Goal: Task Accomplishment & Management: Use online tool/utility

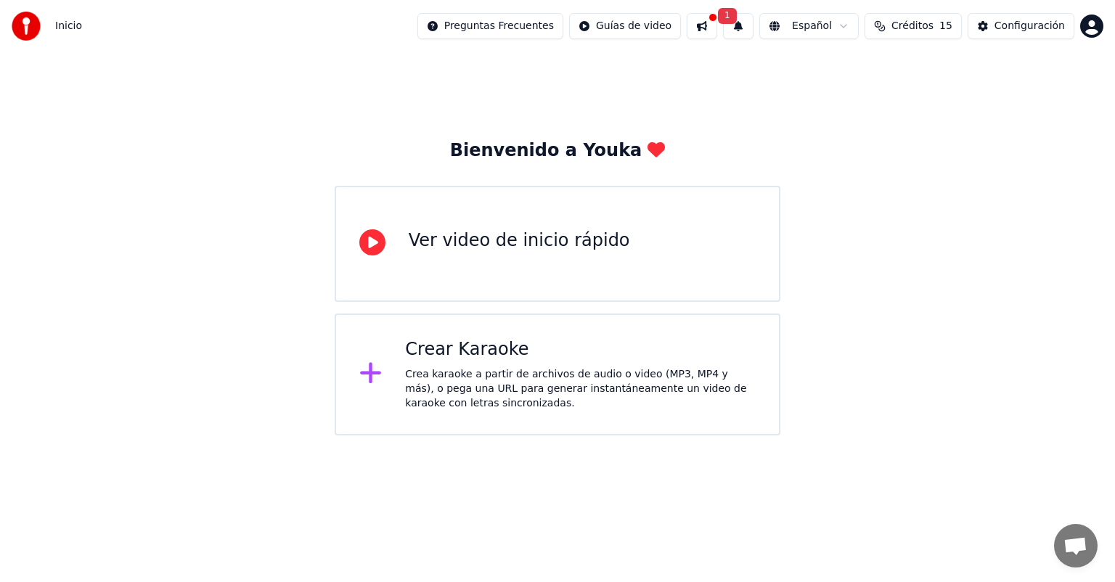
click at [461, 369] on div "Crea karaoke a partir de archivos de audio o video (MP3, MP4 y más), o pega una…" at bounding box center [580, 389] width 350 height 44
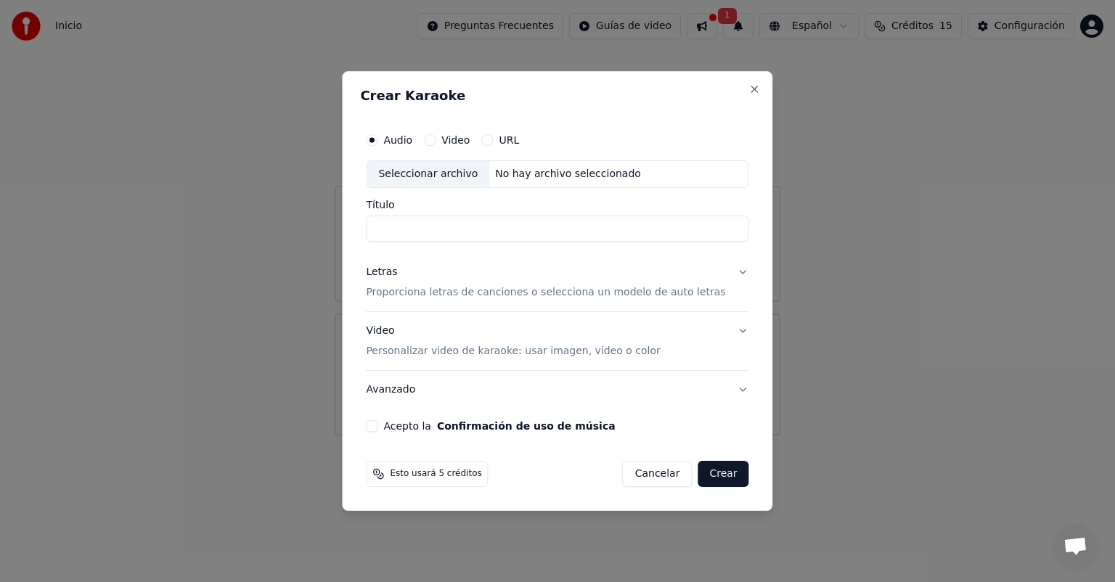
click at [517, 138] on label "URL" at bounding box center [509, 140] width 20 height 10
click at [493, 138] on button "URL" at bounding box center [487, 140] width 12 height 12
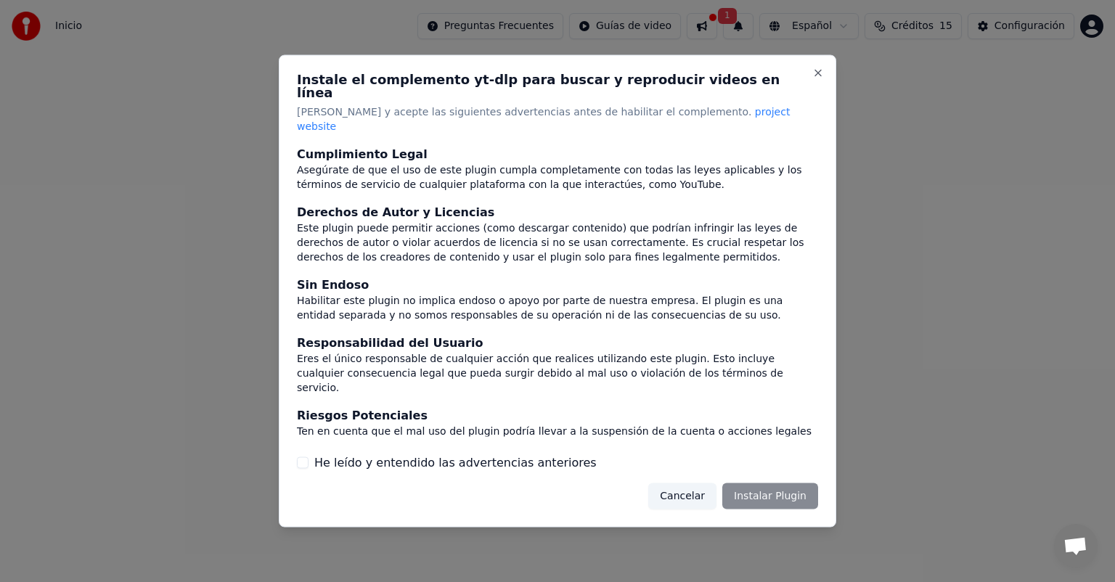
scroll to position [60, 0]
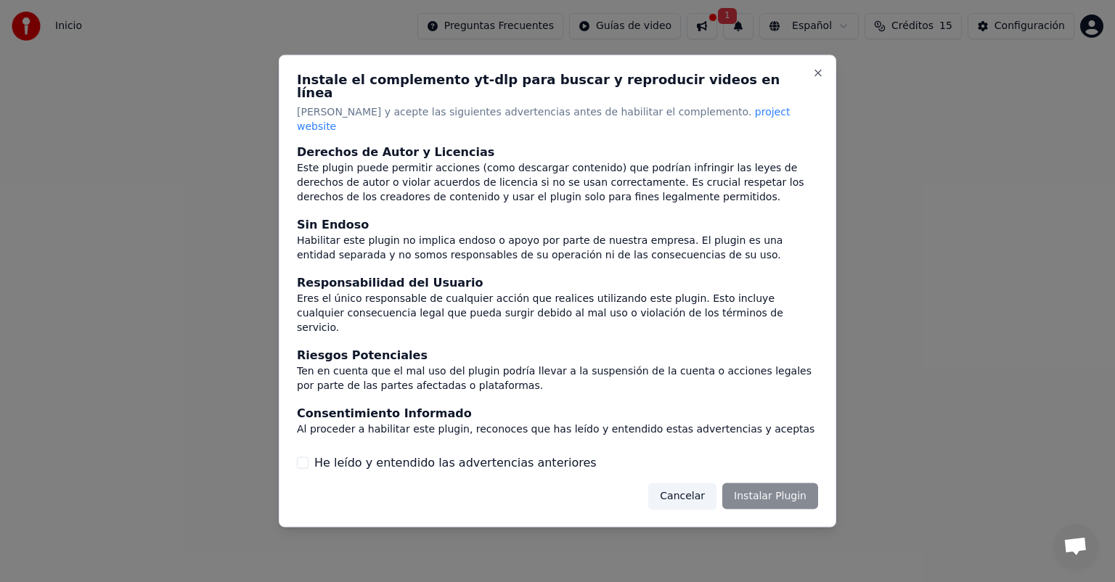
click at [779, 483] on div "Cancelar Instalar Plugin" at bounding box center [733, 496] width 170 height 26
click at [368, 454] on label "He leído y entendido las advertencias anteriores" at bounding box center [455, 462] width 282 height 17
click at [308, 456] on button "He leído y entendido las advertencias anteriores" at bounding box center [303, 462] width 12 height 12
click at [773, 483] on button "Instalar Plugin" at bounding box center [770, 496] width 96 height 26
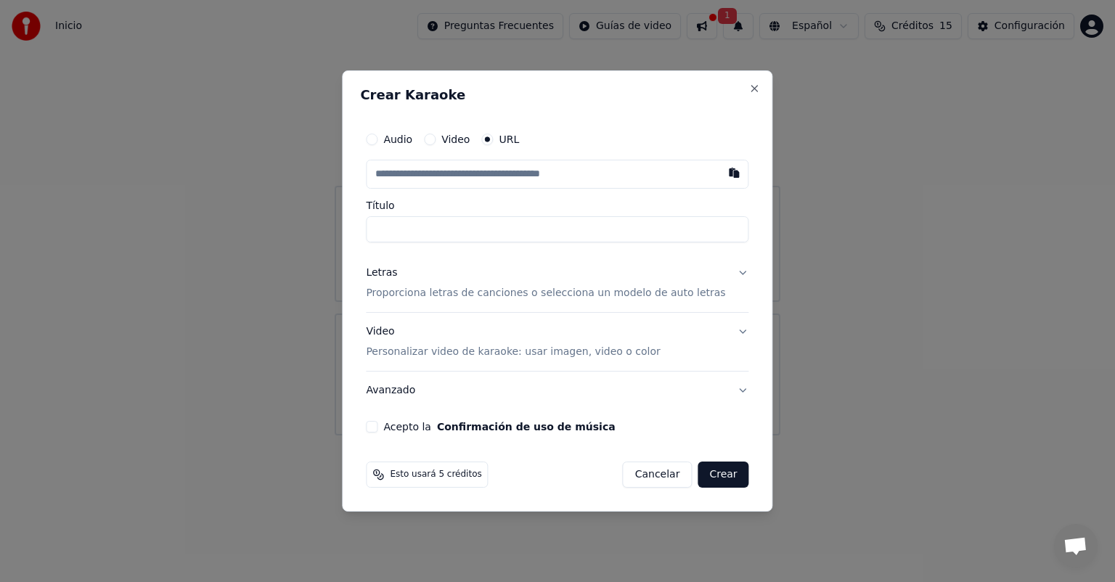
click at [405, 135] on label "Audio" at bounding box center [397, 139] width 29 height 10
click at [377, 135] on button "Audio" at bounding box center [372, 140] width 12 height 12
click at [455, 148] on div "Audio Video URL" at bounding box center [557, 140] width 382 height 29
click at [476, 148] on div "Audio Video URL" at bounding box center [557, 140] width 382 height 29
click at [470, 148] on div "Audio Video URL" at bounding box center [557, 140] width 382 height 29
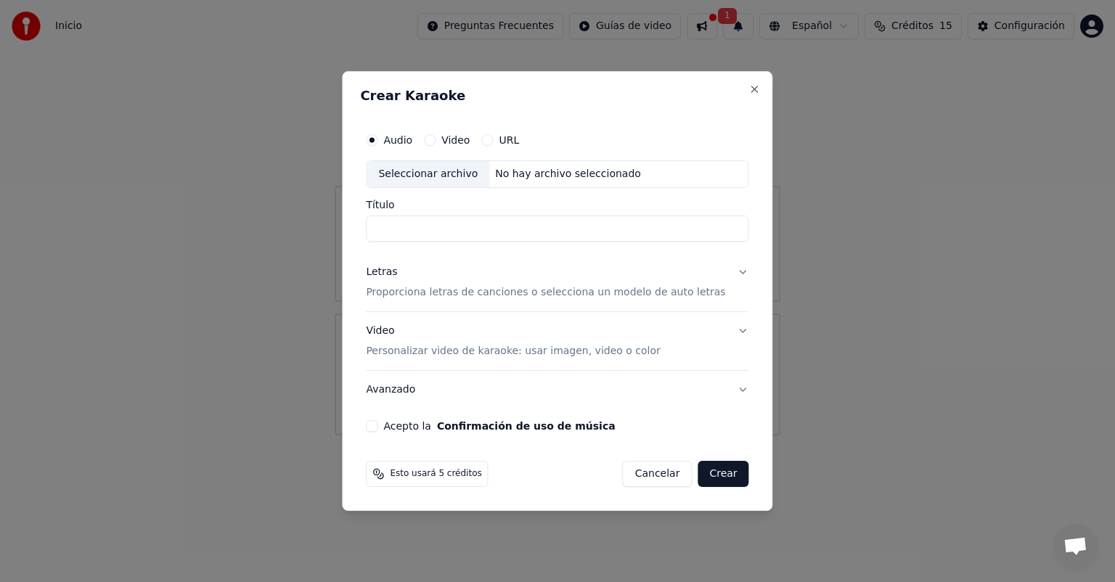
click at [470, 145] on label "Video" at bounding box center [455, 140] width 28 height 10
click at [435, 145] on button "Video" at bounding box center [430, 140] width 12 height 12
click at [672, 295] on p "Proporciona letras de canciones o selecciona un modelo de auto letras" at bounding box center [545, 292] width 359 height 15
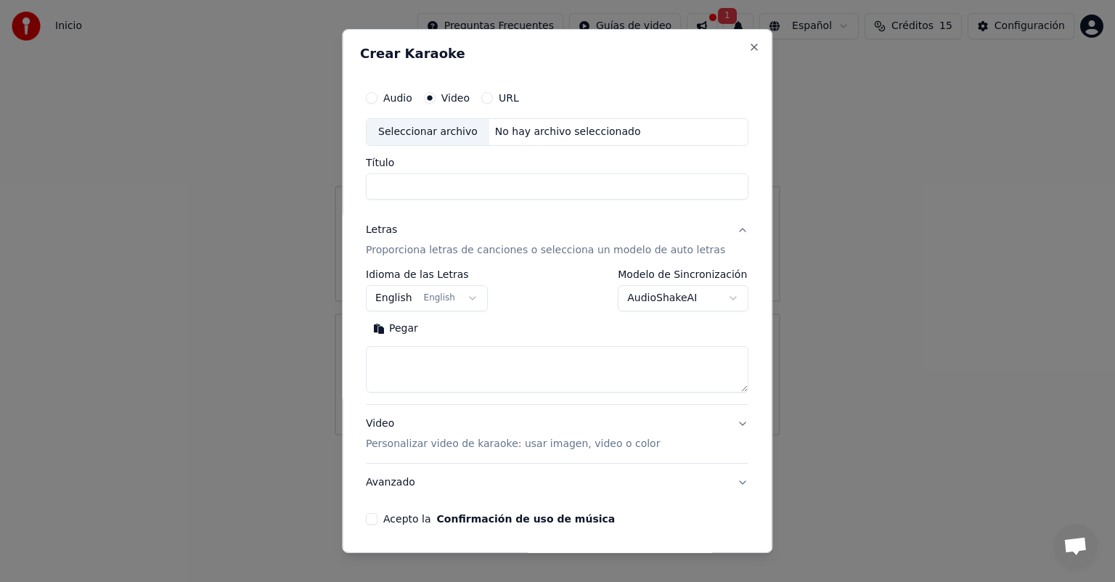
scroll to position [49, 0]
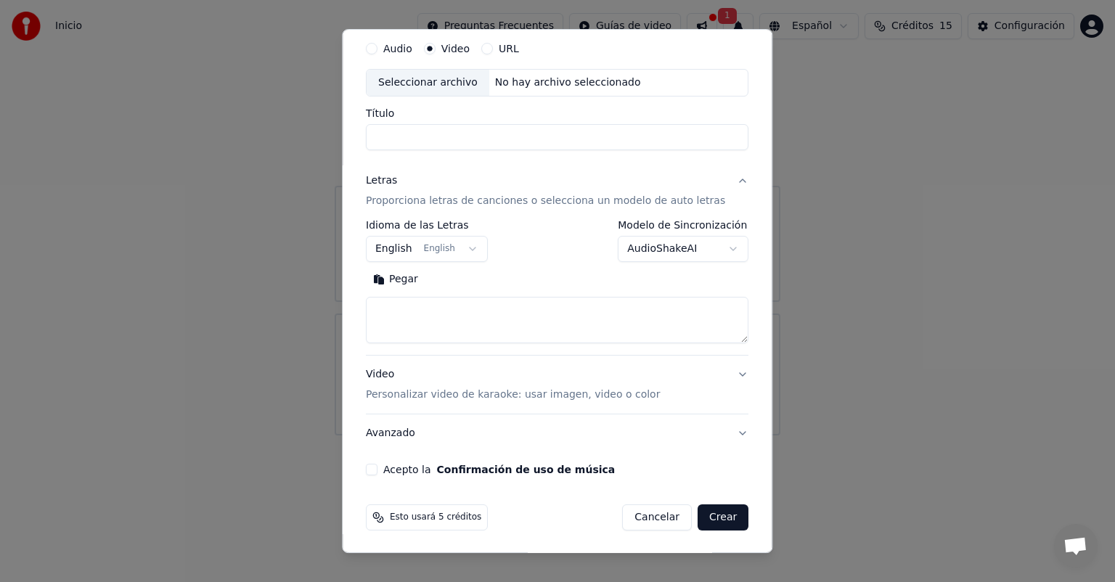
click at [465, 250] on body "**********" at bounding box center [557, 217] width 1115 height 435
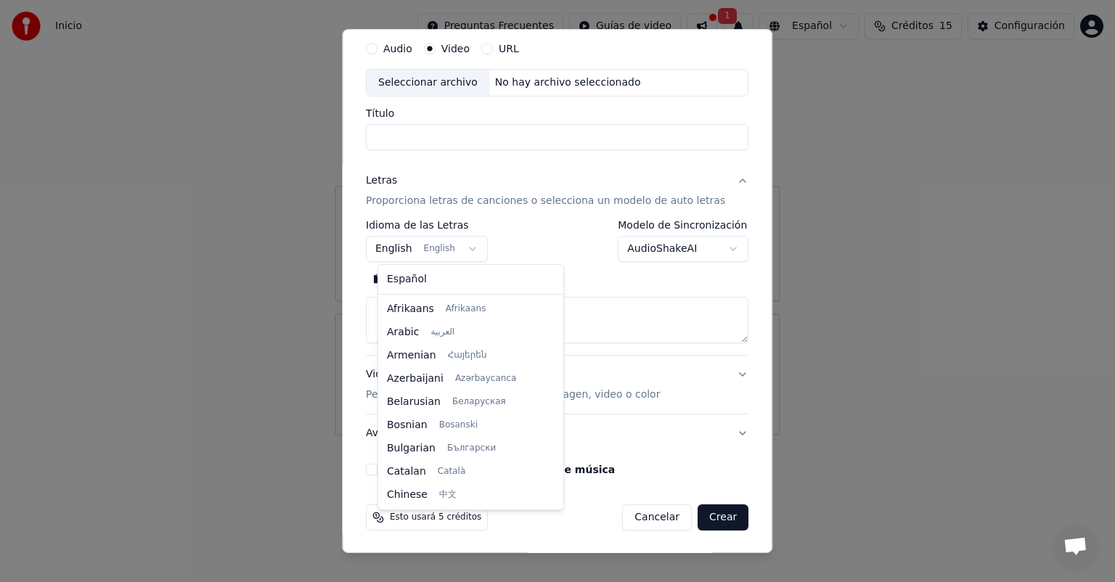
scroll to position [116, 0]
select select "**"
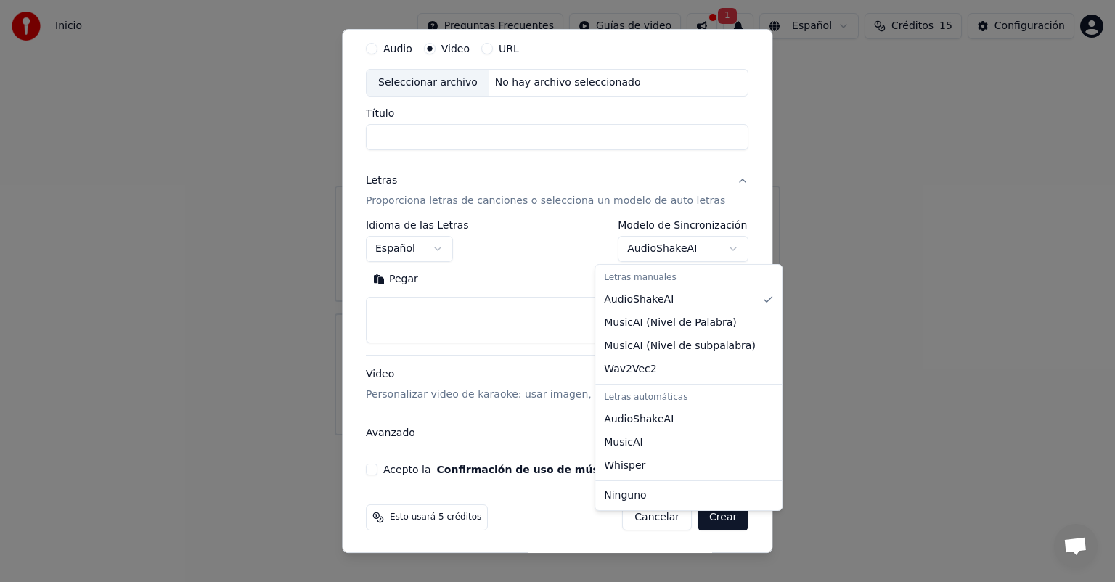
click at [678, 250] on body "**********" at bounding box center [557, 217] width 1115 height 435
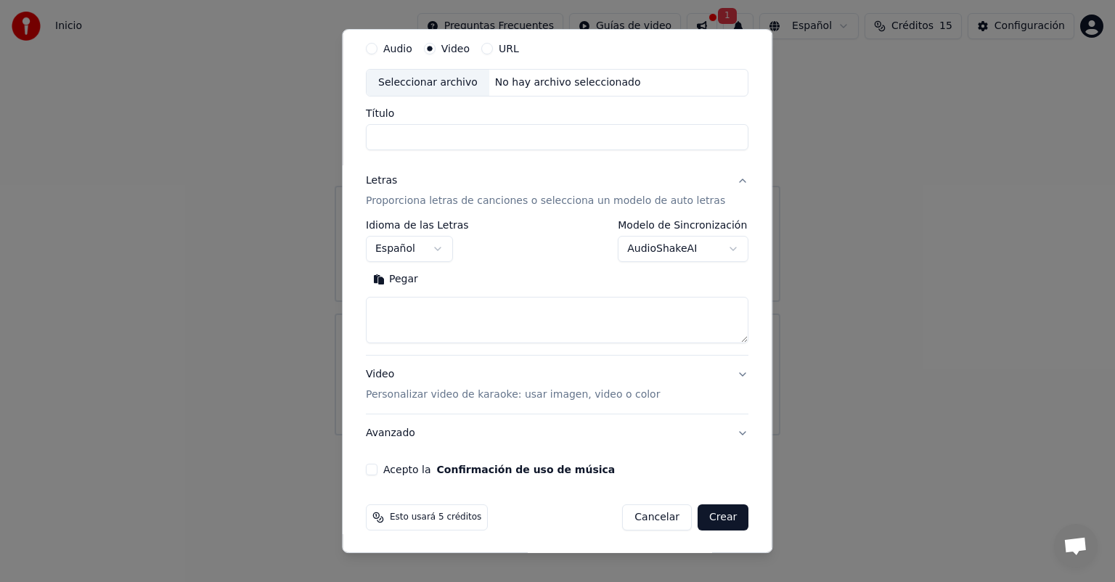
scroll to position [0, 0]
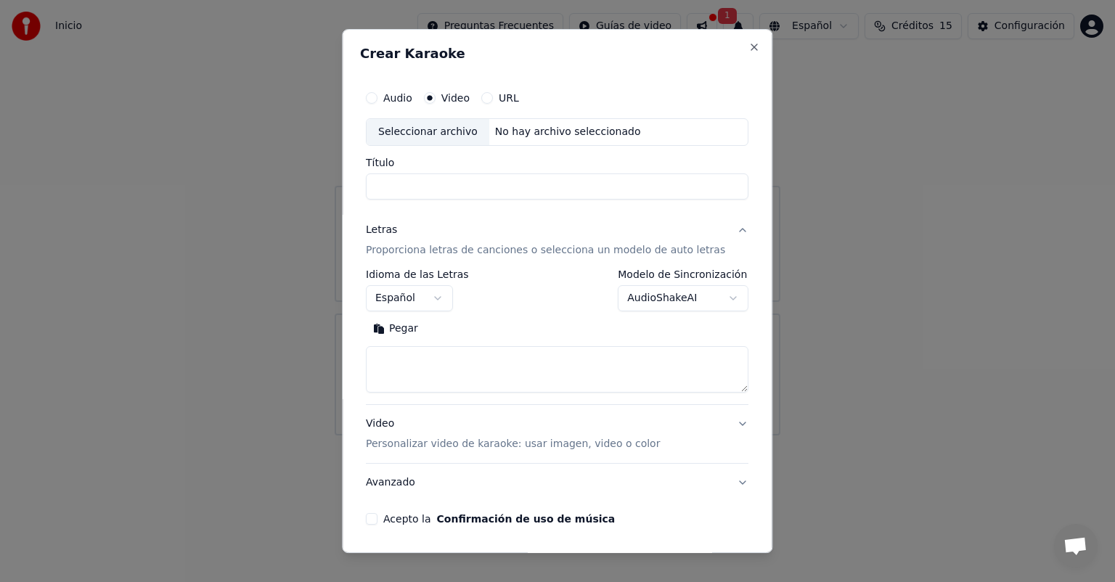
click at [477, 138] on div "Seleccionar archivo" at bounding box center [427, 132] width 123 height 26
type input "**********"
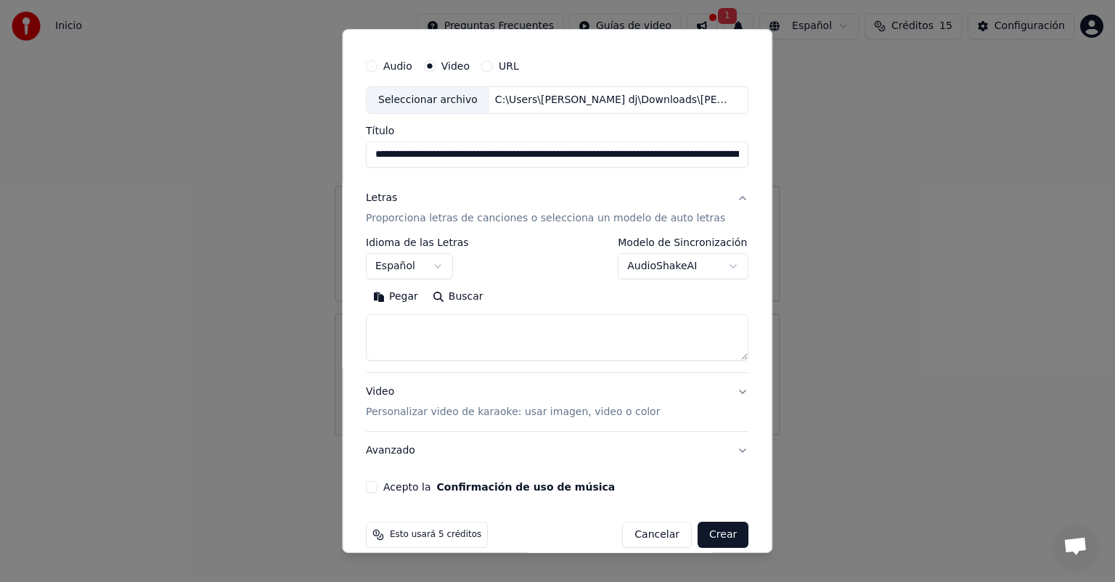
scroll to position [49, 0]
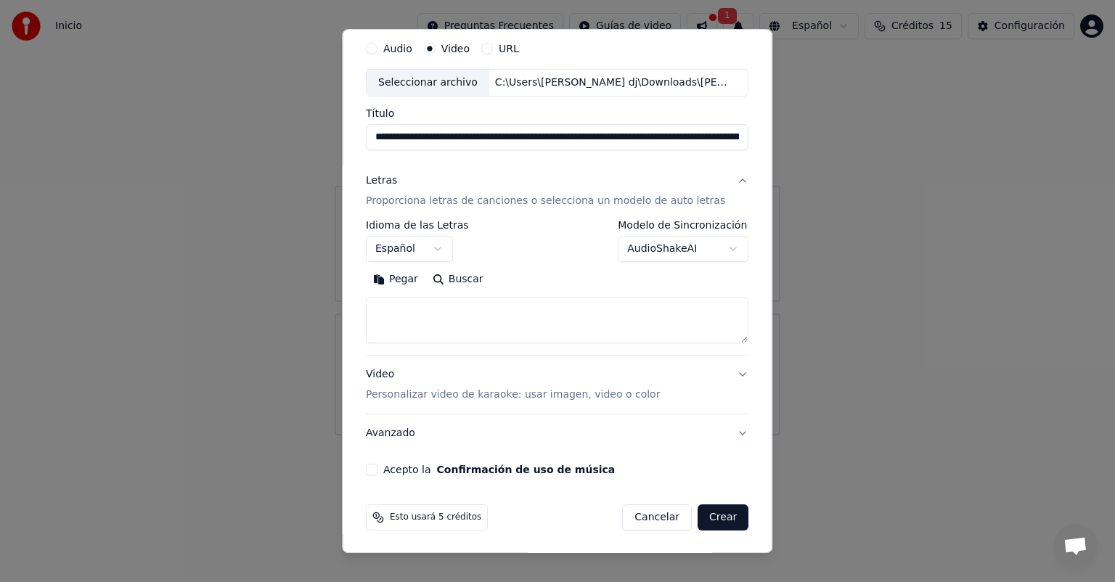
click at [468, 286] on button "Buscar" at bounding box center [457, 279] width 65 height 23
click at [704, 520] on button "Crear" at bounding box center [722, 517] width 51 height 26
select select "**"
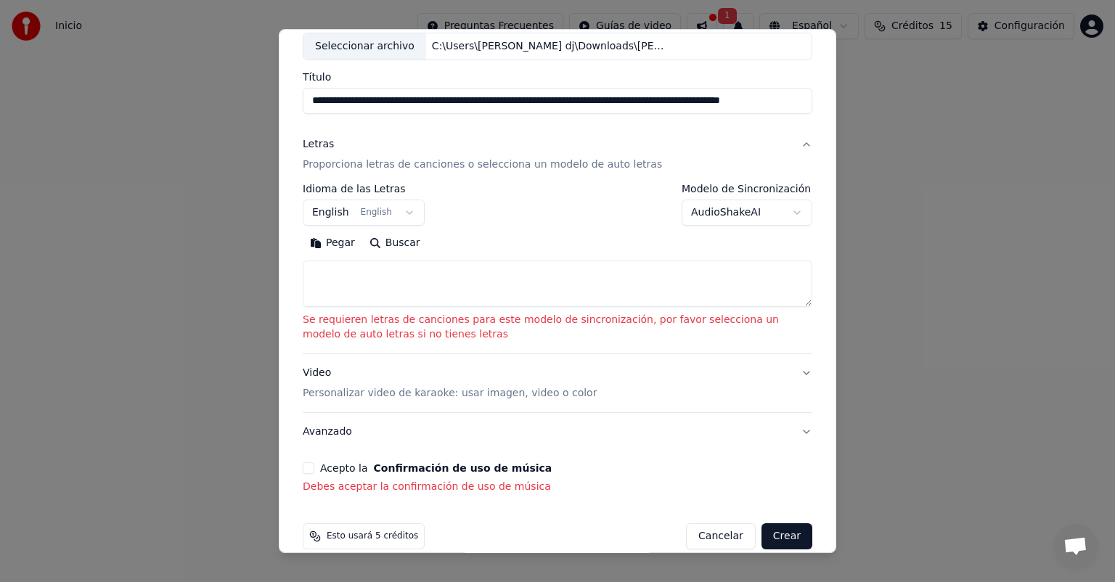
scroll to position [104, 0]
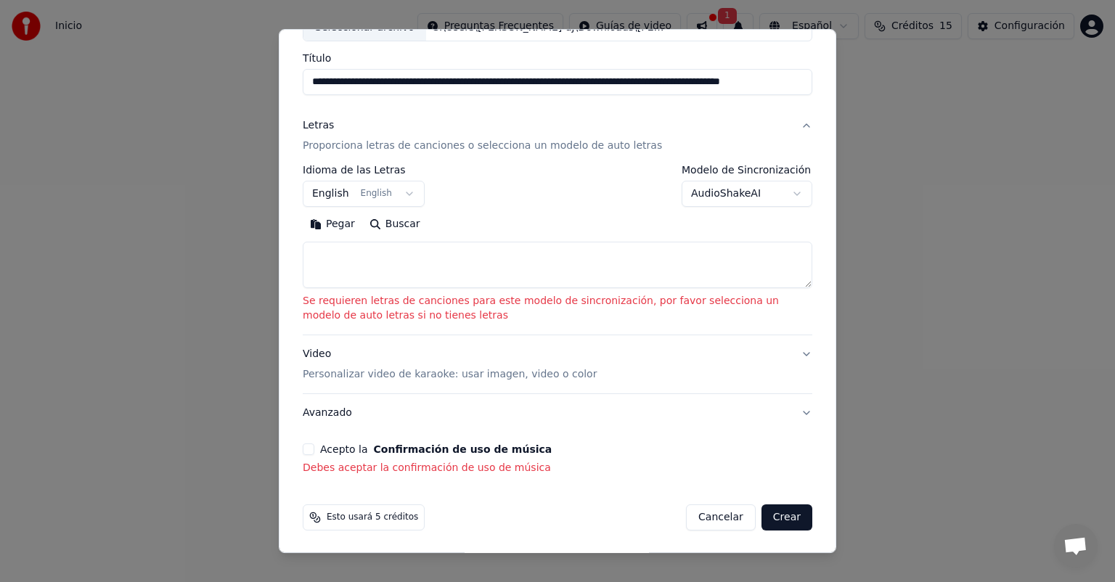
click at [752, 194] on body "**********" at bounding box center [557, 217] width 1115 height 435
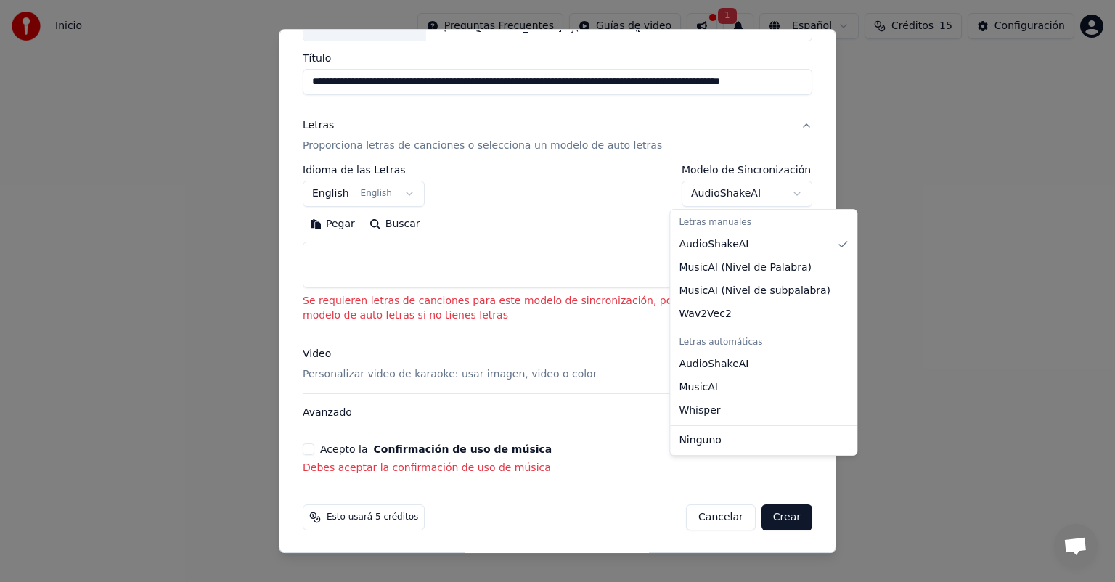
select select "**********"
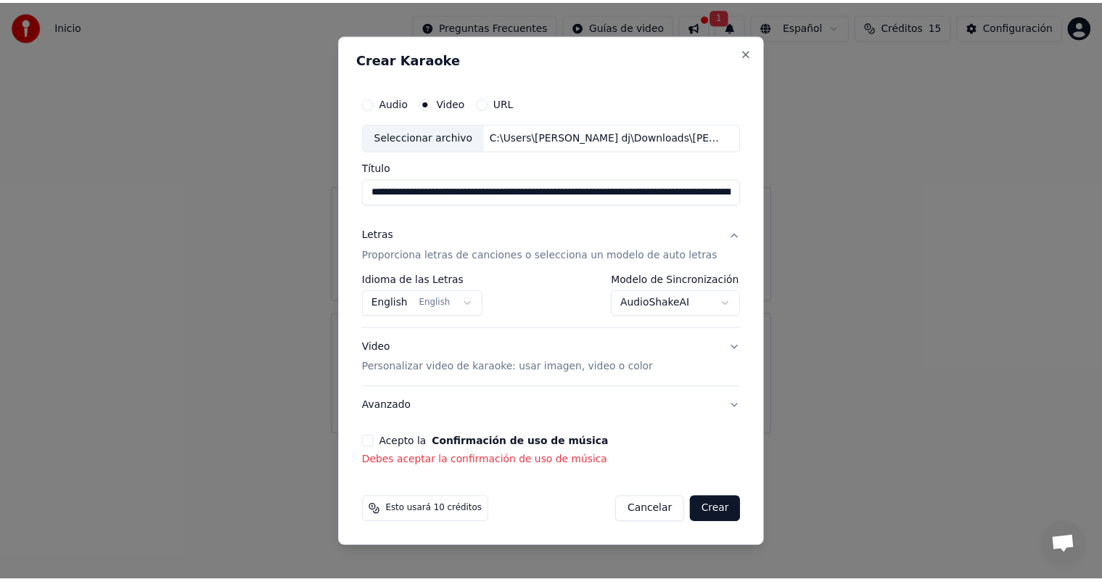
scroll to position [0, 0]
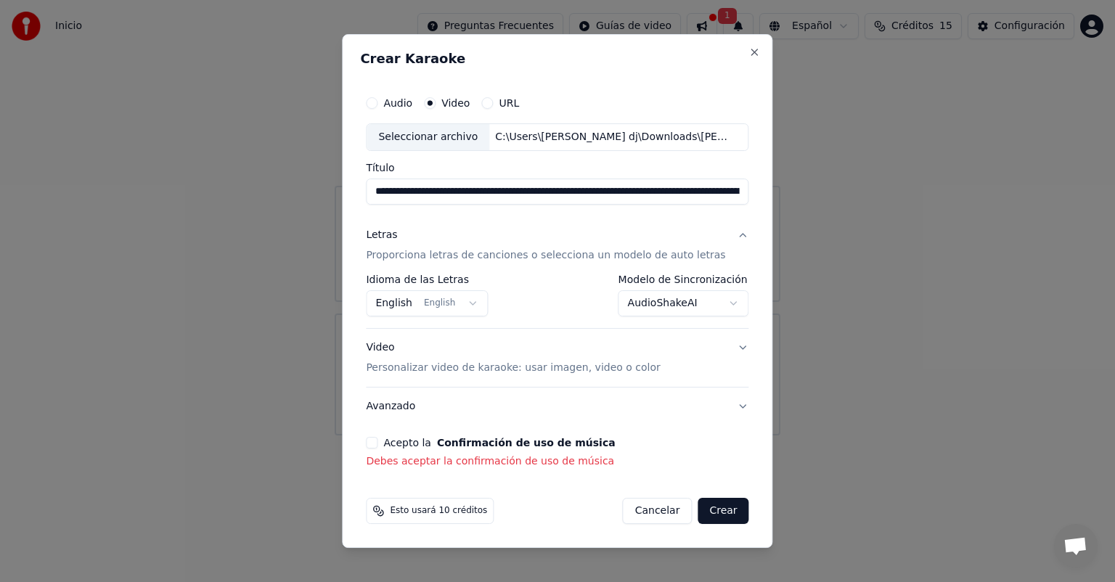
click at [377, 441] on button "Acepto la Confirmación de uso de música" at bounding box center [372, 443] width 12 height 12
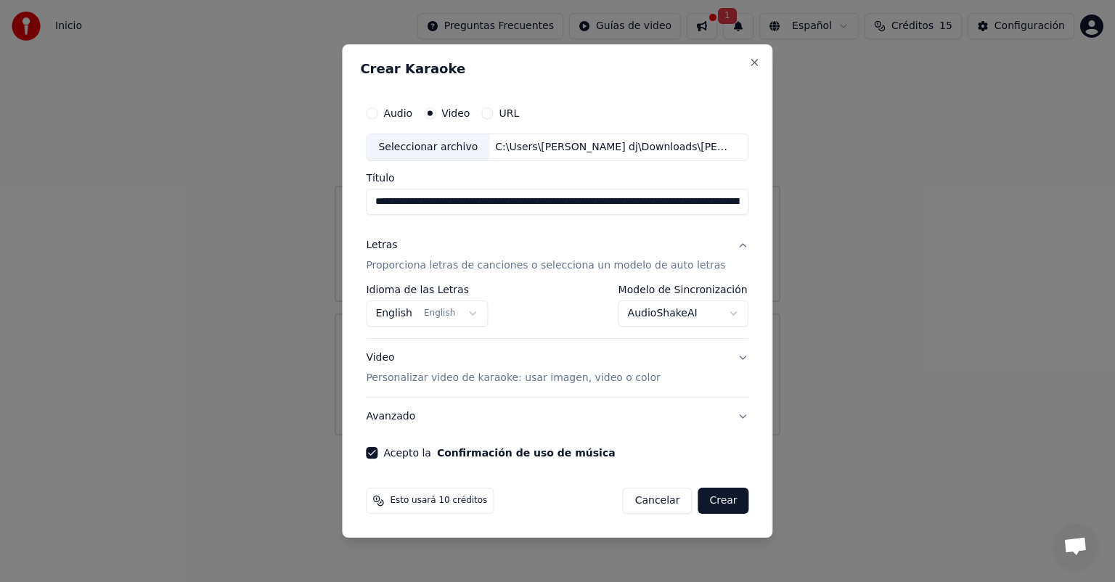
click at [705, 504] on button "Crear" at bounding box center [722, 501] width 51 height 26
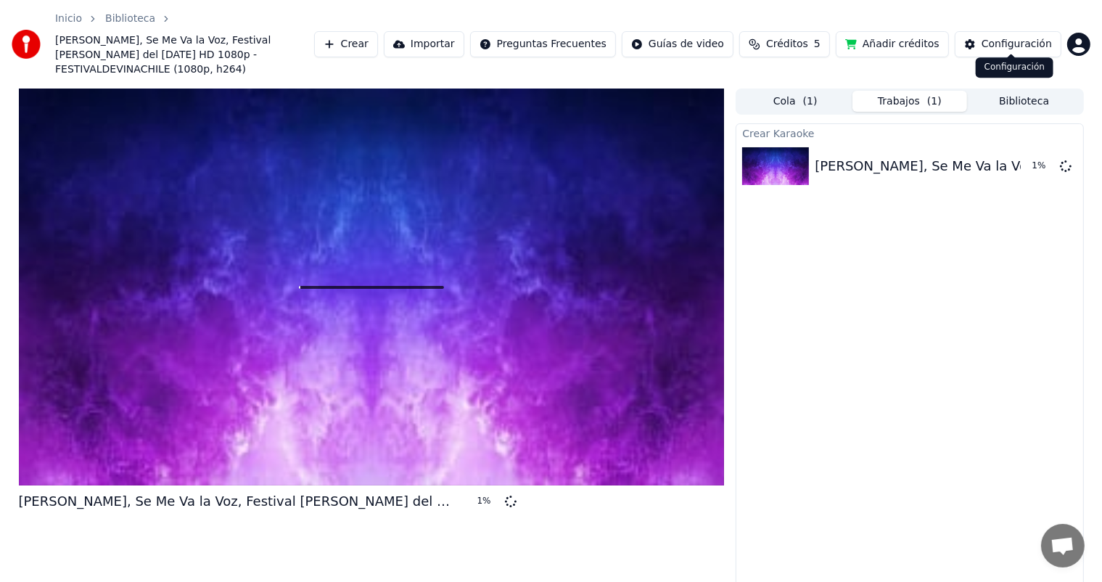
click at [1004, 37] on div "Configuración" at bounding box center [1017, 44] width 70 height 15
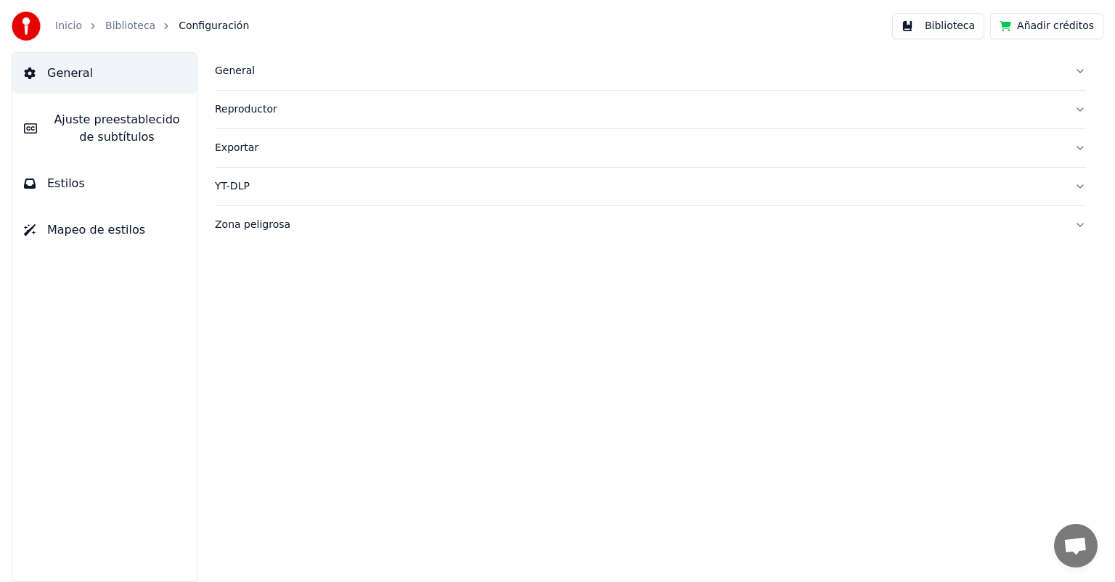
click at [248, 152] on div "Exportar" at bounding box center [639, 148] width 848 height 15
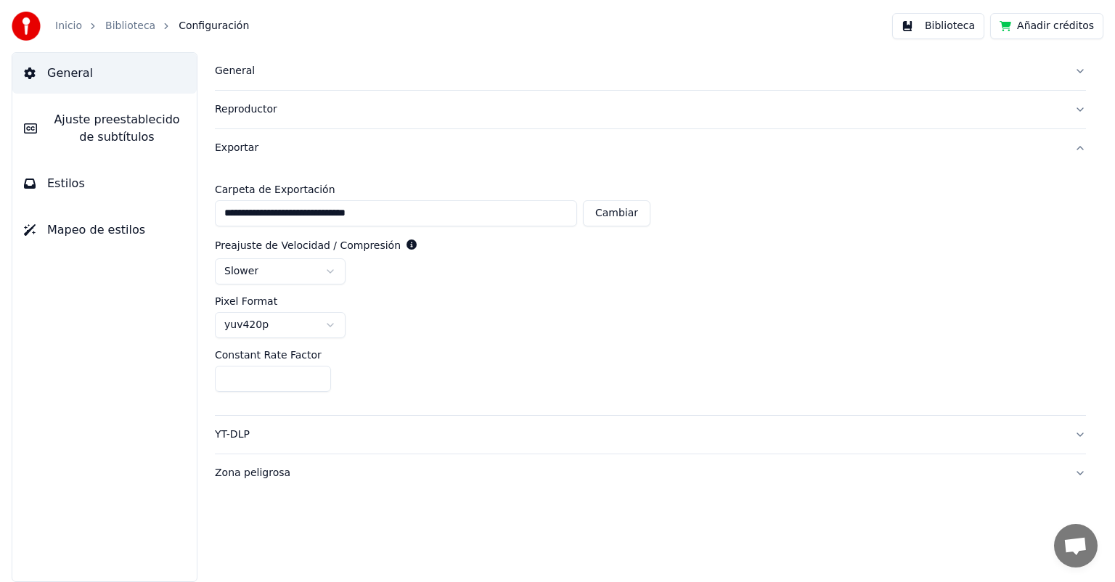
click at [301, 337] on div "**********" at bounding box center [650, 291] width 871 height 248
click at [310, 329] on html "**********" at bounding box center [557, 291] width 1115 height 582
click at [122, 119] on span "Ajuste preestablecido de subtítulos" at bounding box center [117, 128] width 136 height 35
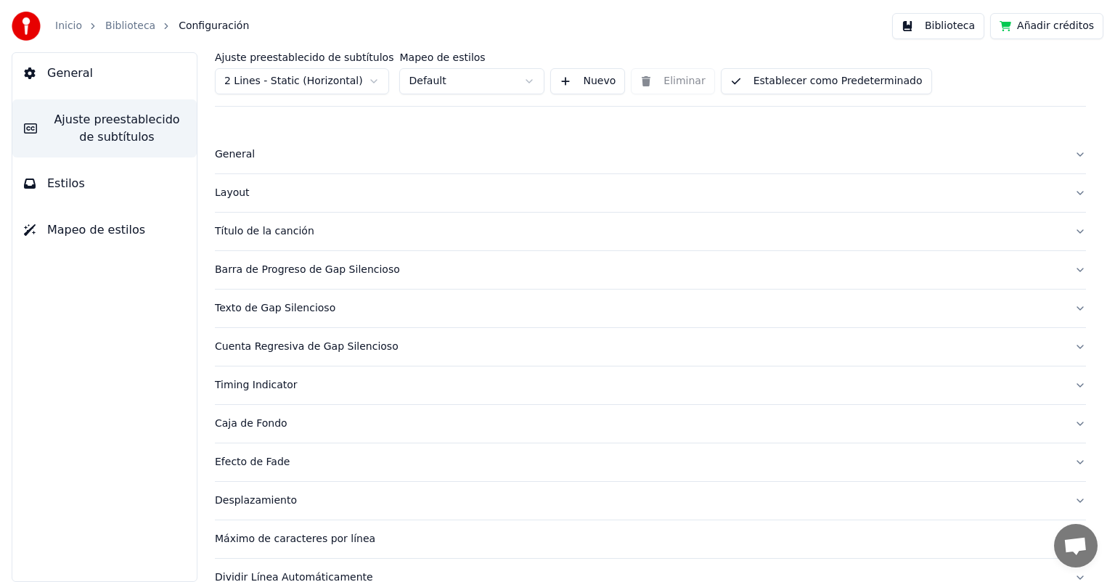
click at [104, 230] on span "Mapeo de estilos" at bounding box center [96, 229] width 98 height 17
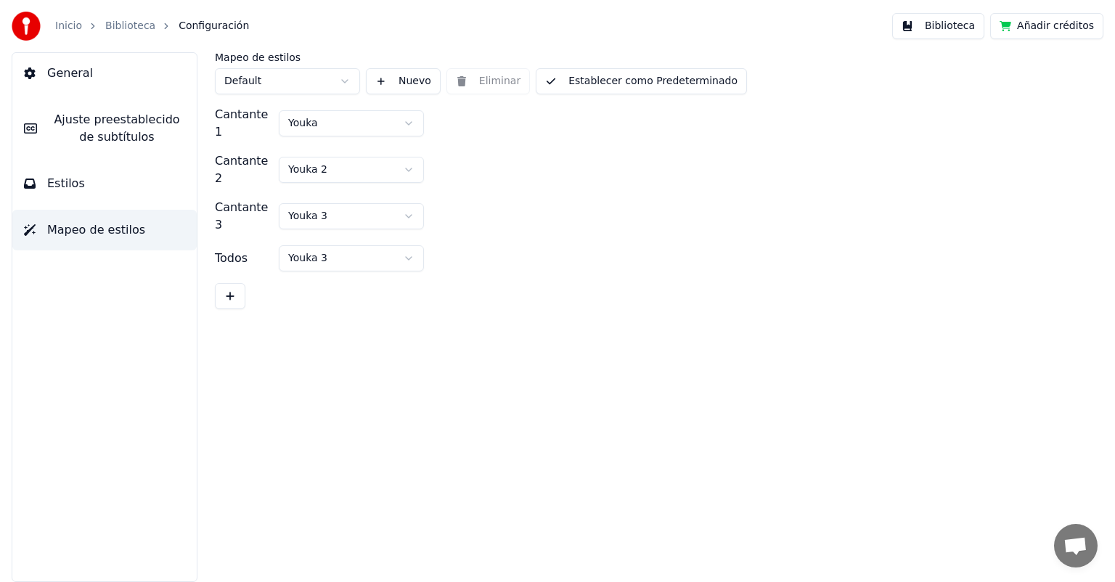
click at [73, 184] on span "Estilos" at bounding box center [66, 183] width 38 height 17
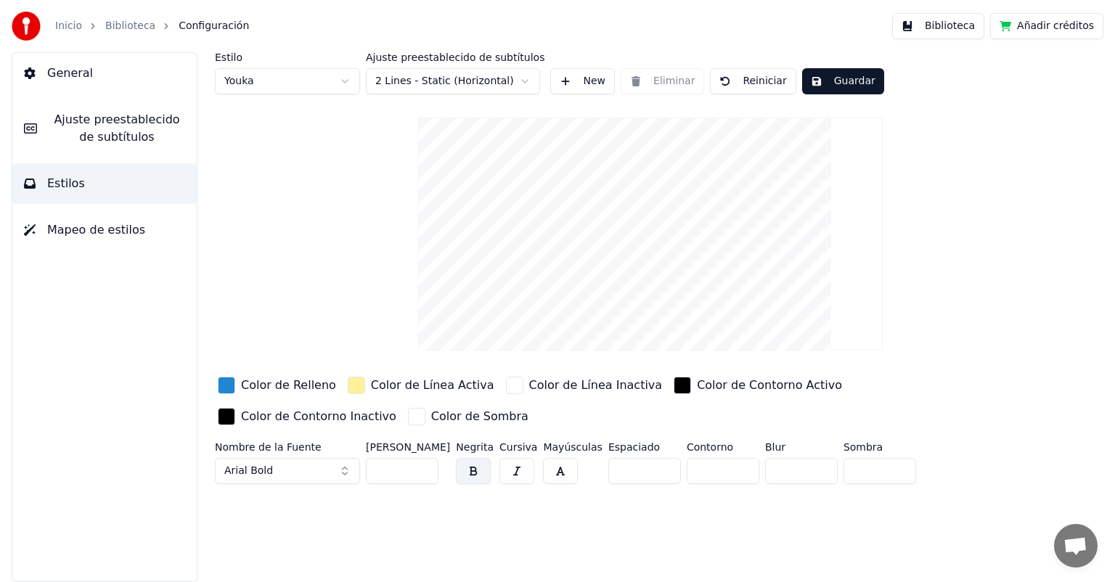
click at [90, 129] on span "Ajuste preestablecido de subtítulos" at bounding box center [117, 128] width 136 height 35
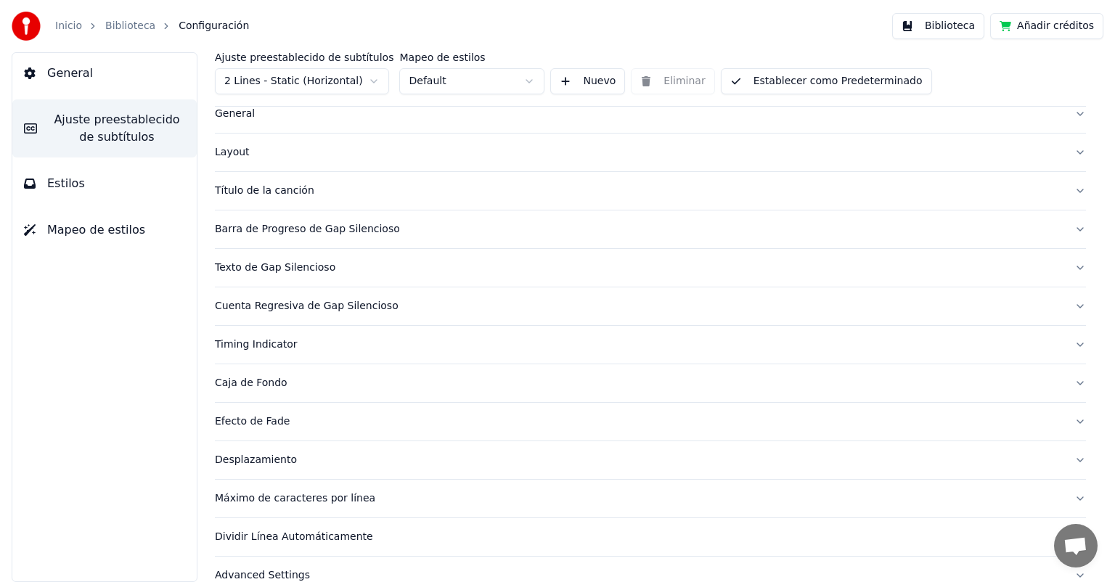
scroll to position [62, 0]
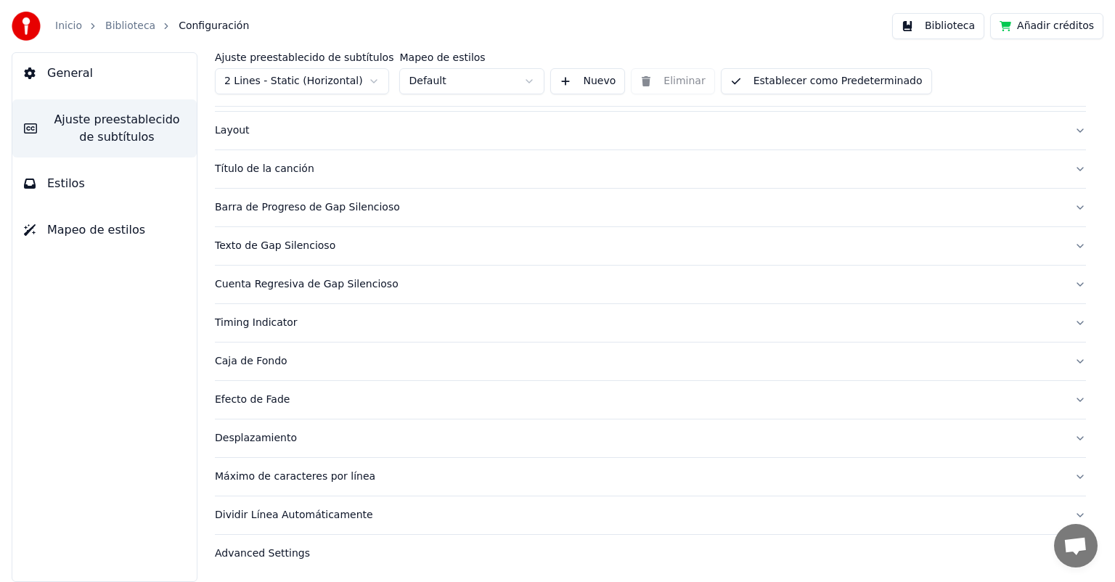
click at [275, 170] on div "Título de la canción" at bounding box center [639, 169] width 848 height 15
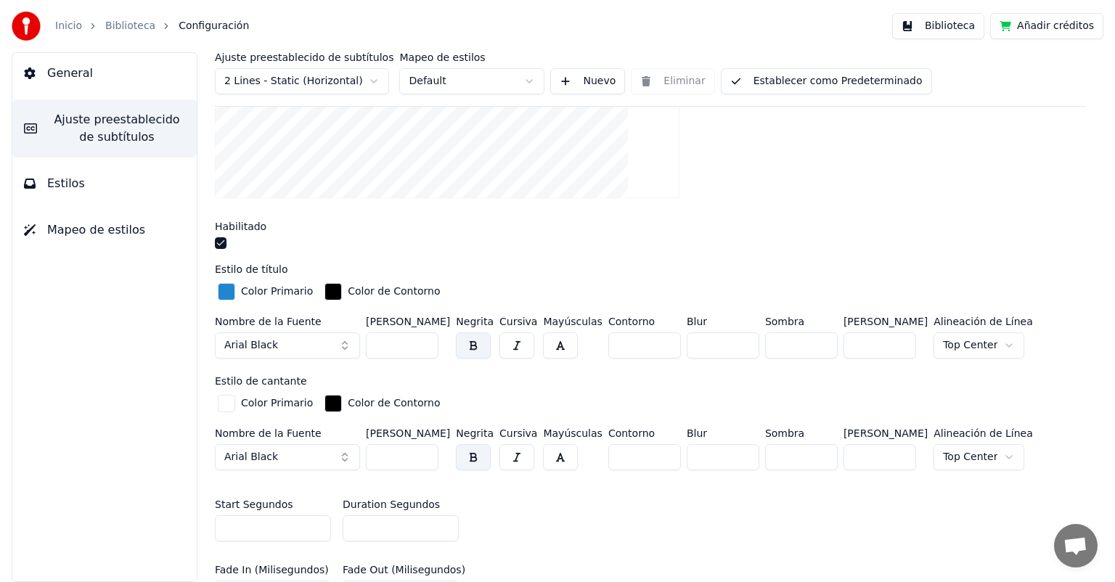
scroll to position [353, 0]
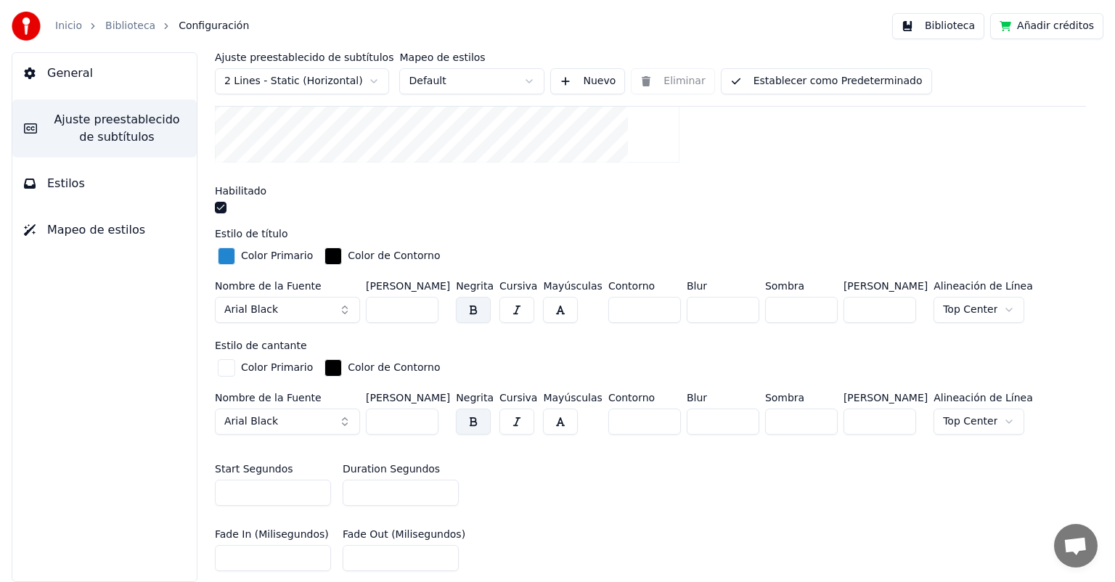
click at [223, 206] on button "button" at bounding box center [221, 208] width 12 height 12
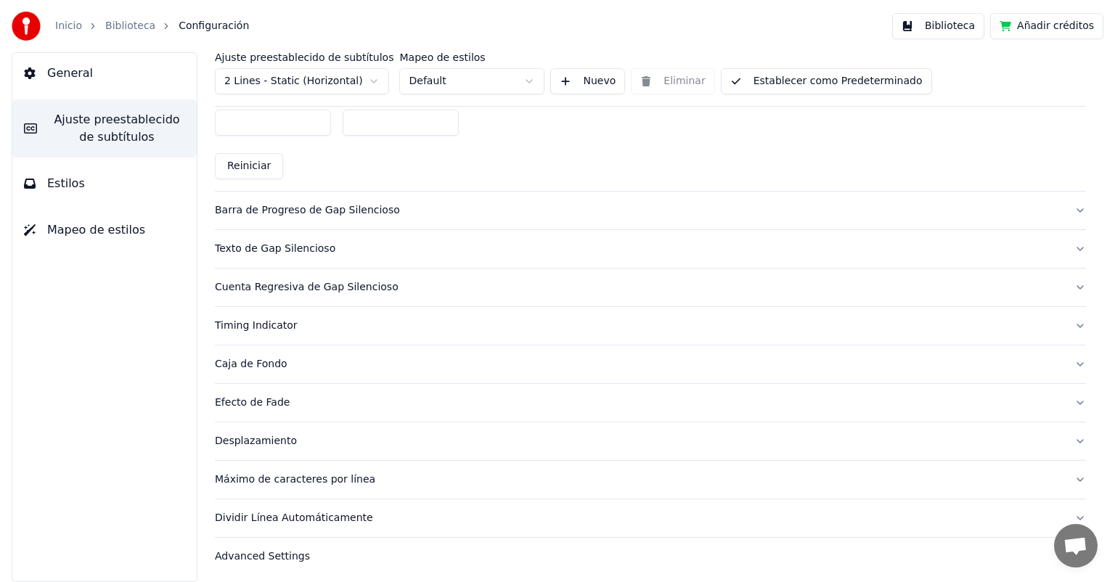
scroll to position [789, 0]
click at [30, 371] on div "General [PERSON_NAME] preestablecido de subtítulos Estilos Mapeo de estilos" at bounding box center [105, 317] width 186 height 530
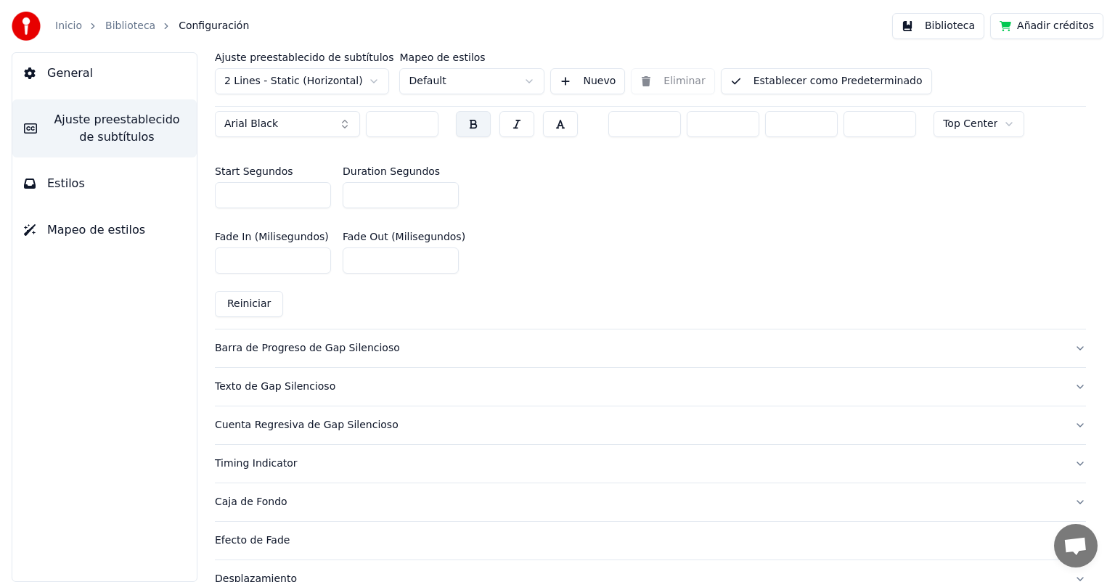
scroll to position [571, 0]
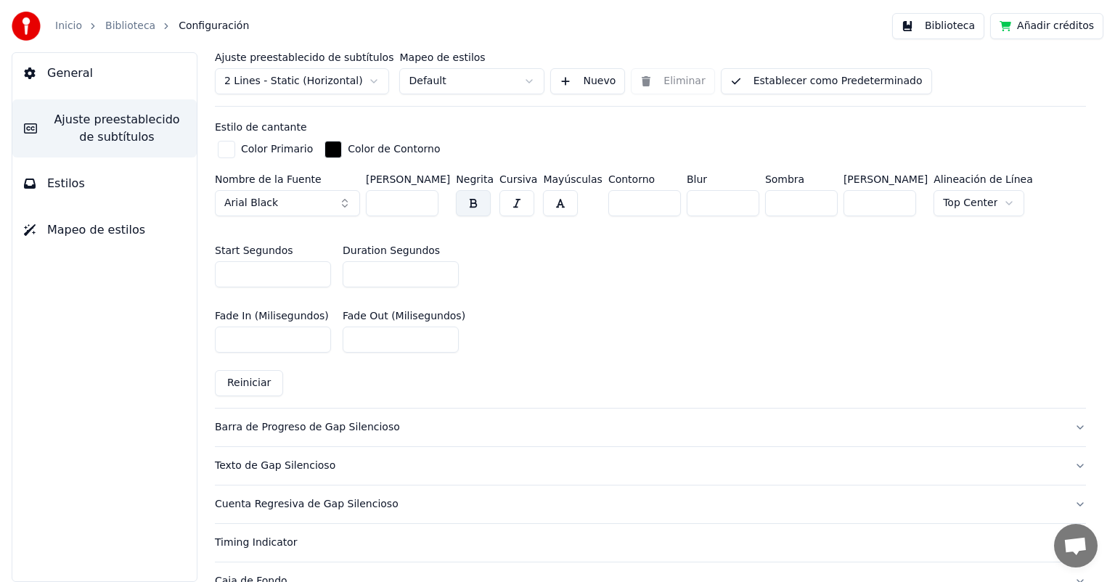
click at [49, 75] on span "General" at bounding box center [70, 73] width 46 height 17
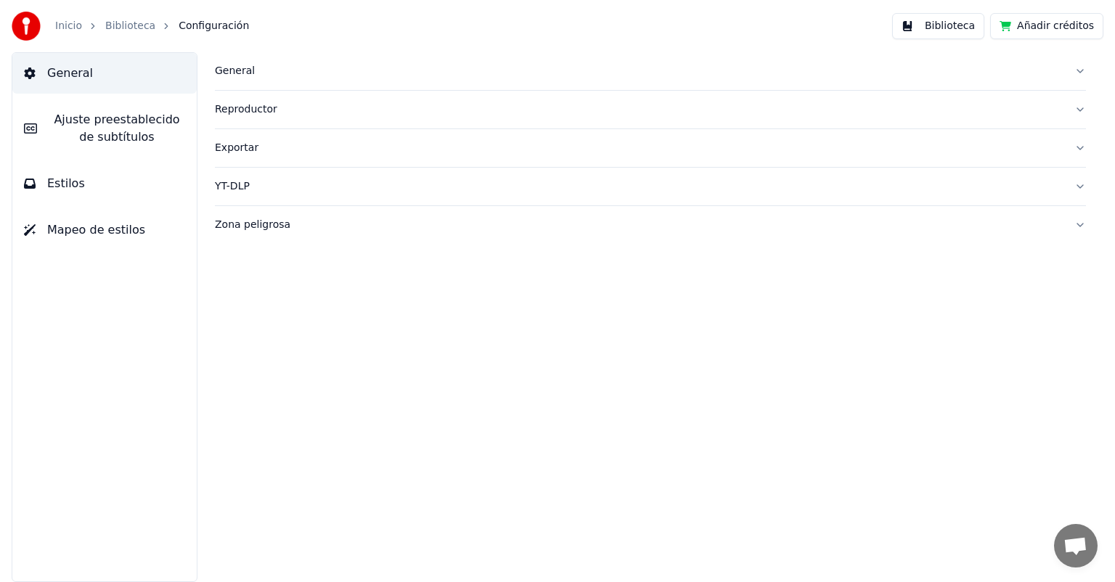
scroll to position [0, 0]
click at [235, 70] on div "General" at bounding box center [639, 71] width 848 height 15
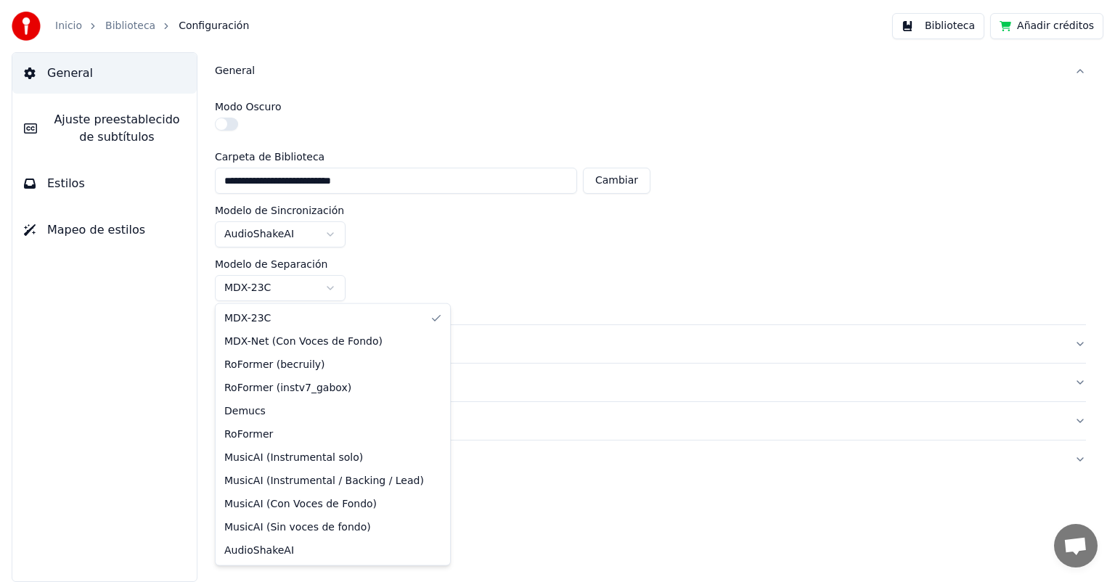
click at [280, 290] on html "**********" at bounding box center [557, 291] width 1115 height 582
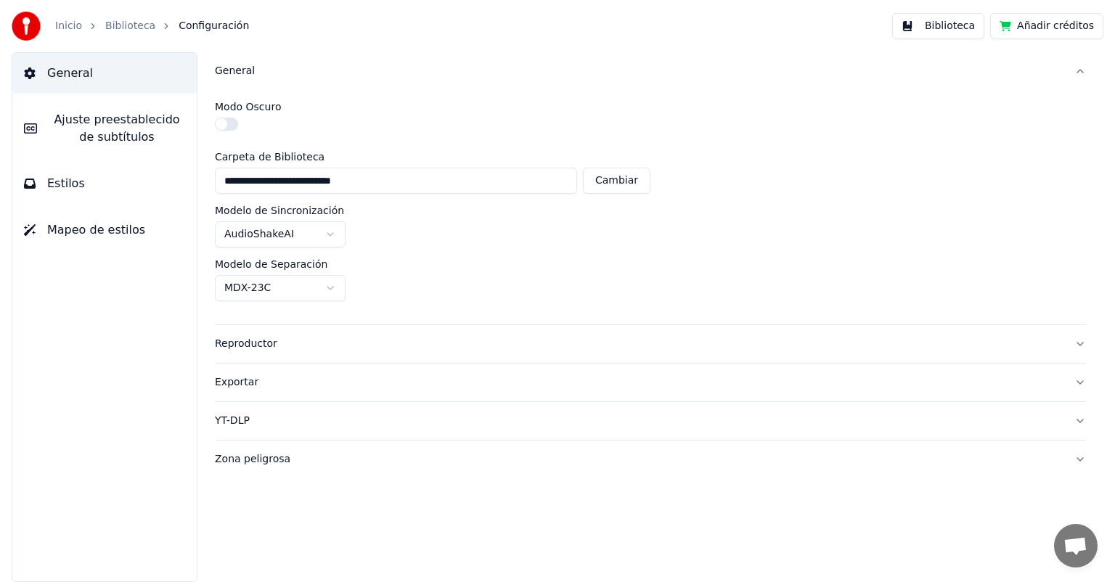
click at [280, 290] on html "**********" at bounding box center [557, 291] width 1115 height 582
click at [77, 26] on link "Inicio" at bounding box center [68, 26] width 27 height 15
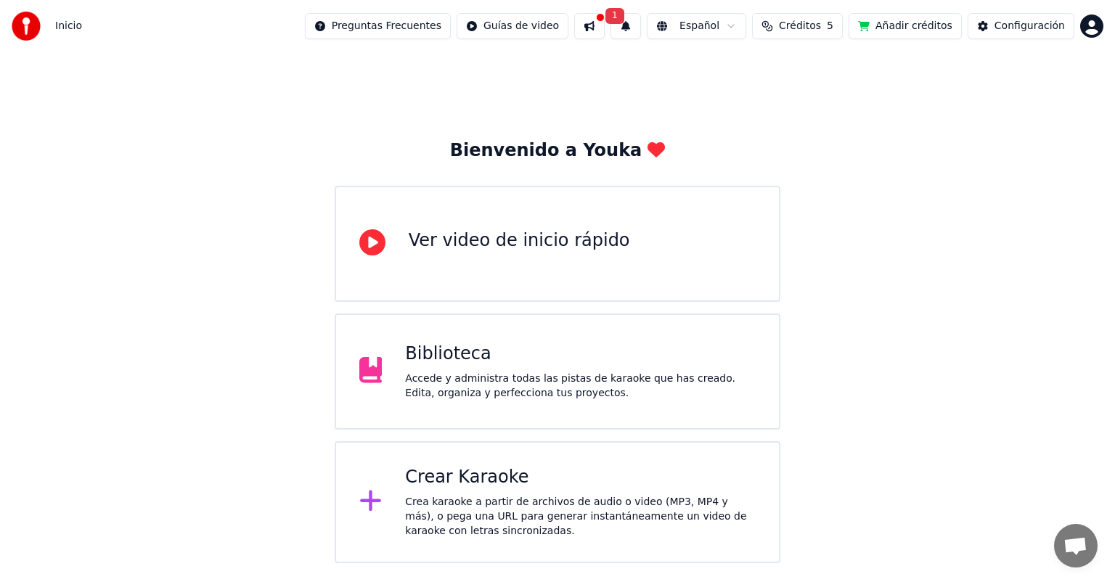
click at [604, 28] on button at bounding box center [589, 26] width 30 height 26
click at [947, 67] on div "Bienvenido a Youka Ver video de inicio rápido Biblioteca Accede y administra to…" at bounding box center [557, 307] width 1115 height 511
click at [450, 387] on div "Accede y administra todas las pistas de karaoke que has creado. Edita, organiza…" at bounding box center [580, 386] width 350 height 29
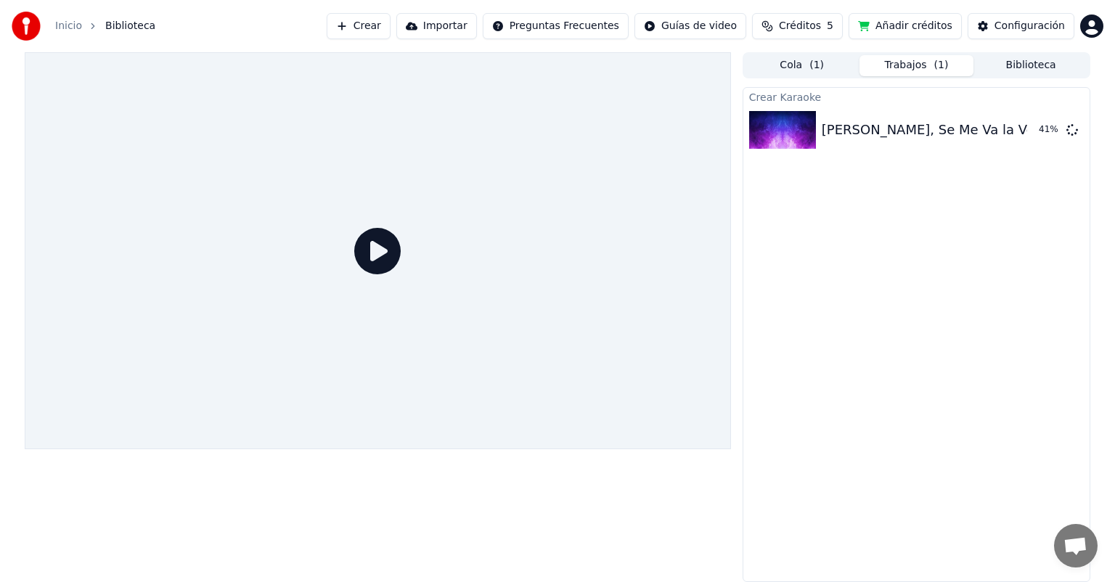
click at [934, 67] on span "( 1 )" at bounding box center [941, 65] width 15 height 15
click at [1060, 28] on div "Configuración" at bounding box center [1029, 26] width 70 height 15
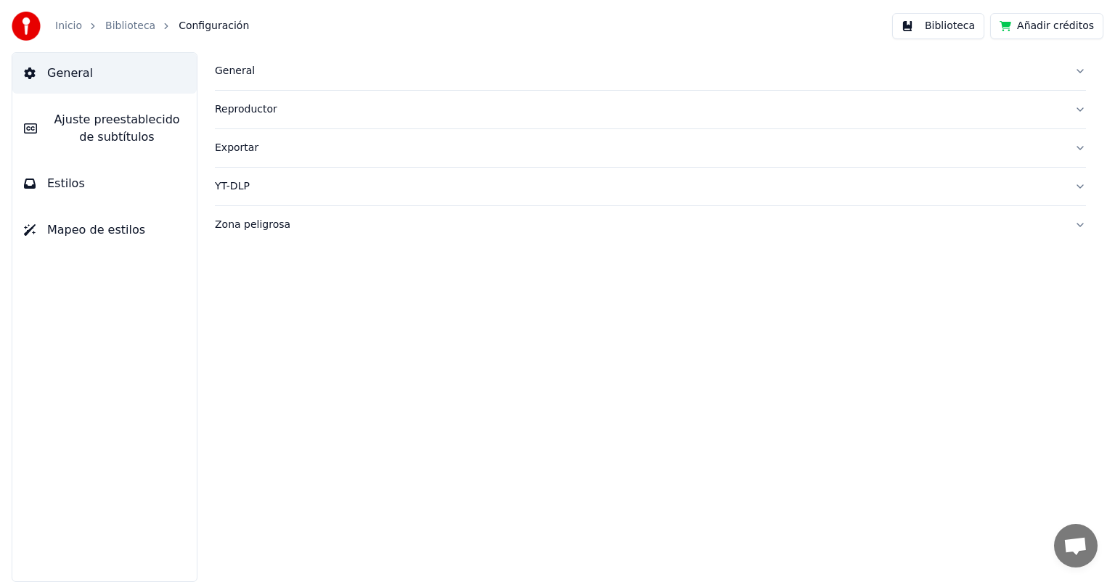
click at [236, 144] on div "Exportar" at bounding box center [639, 148] width 848 height 15
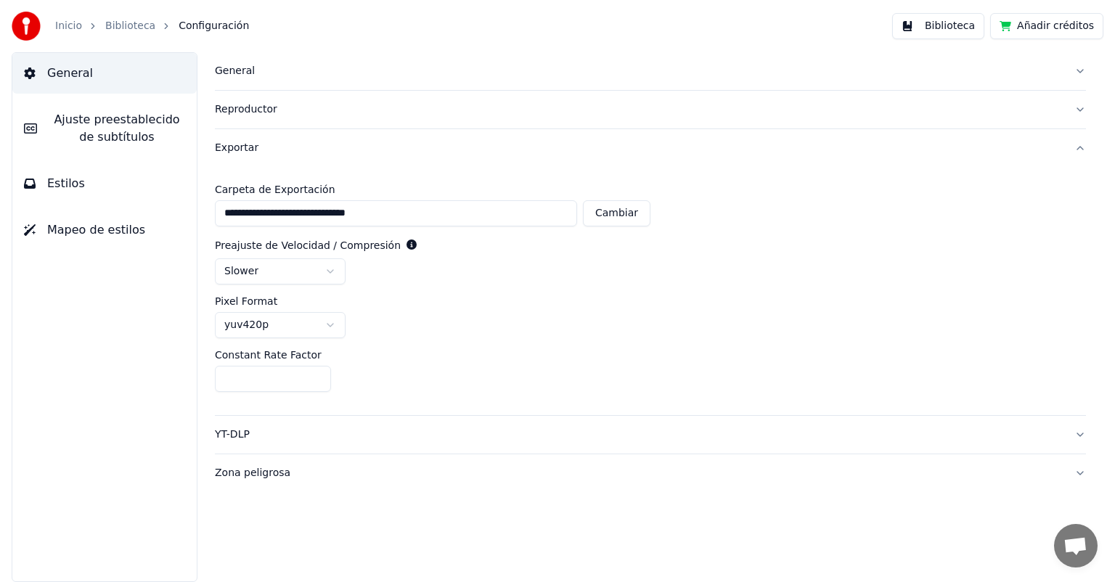
click at [267, 323] on html "**********" at bounding box center [557, 291] width 1115 height 582
click at [294, 337] on div "**********" at bounding box center [650, 291] width 871 height 248
click at [299, 331] on html "**********" at bounding box center [557, 291] width 1115 height 582
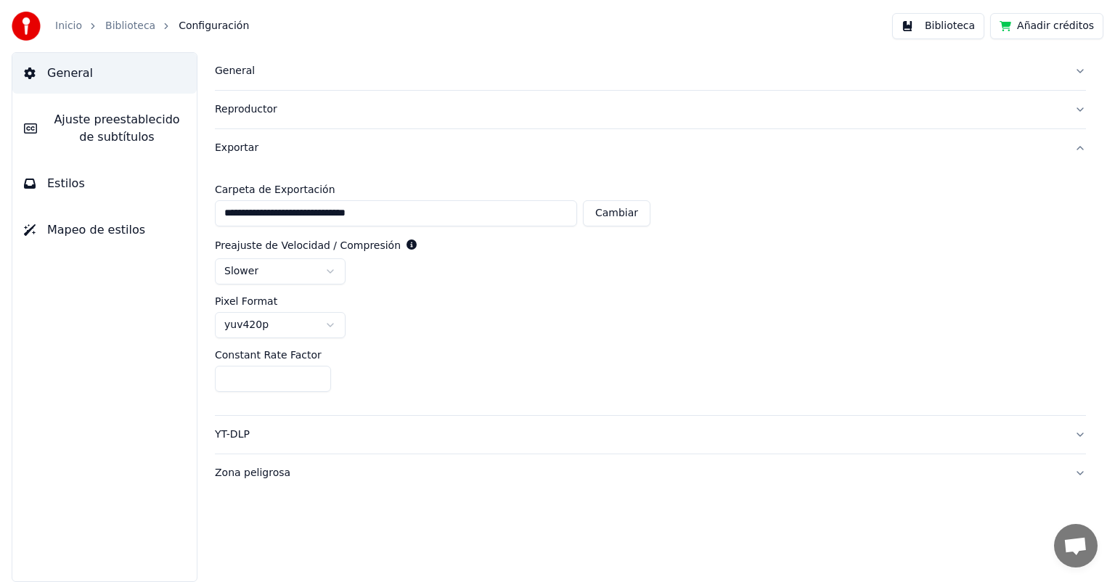
click at [113, 321] on div "General [PERSON_NAME] preestablecido de subtítulos Estilos Mapeo de estilos" at bounding box center [105, 317] width 186 height 530
click at [328, 274] on html "**********" at bounding box center [557, 291] width 1115 height 582
click at [131, 28] on link "Biblioteca" at bounding box center [130, 26] width 50 height 15
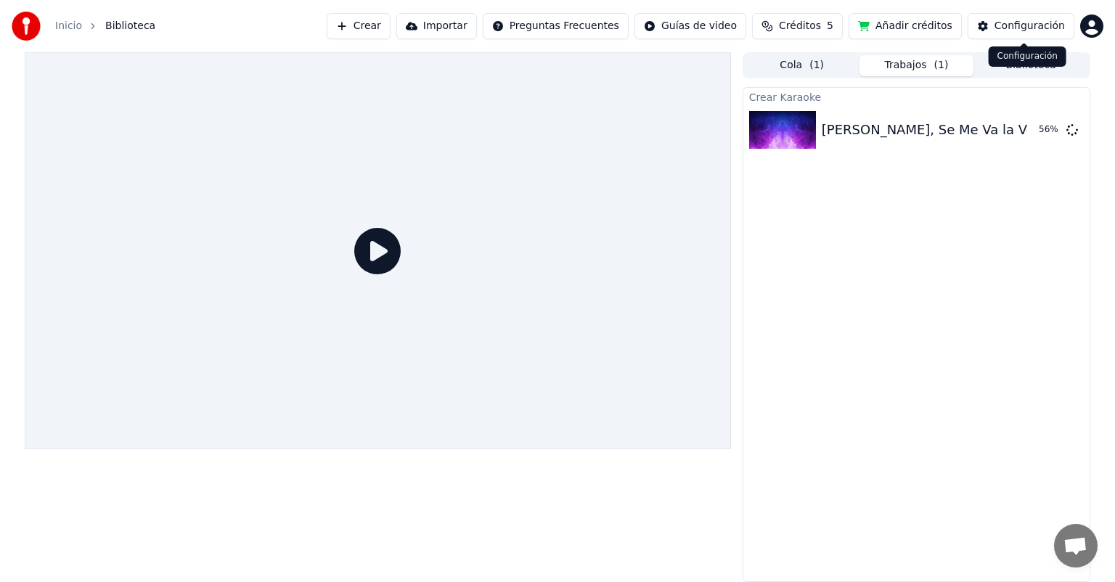
click at [1028, 33] on button "Configuración" at bounding box center [1020, 26] width 107 height 26
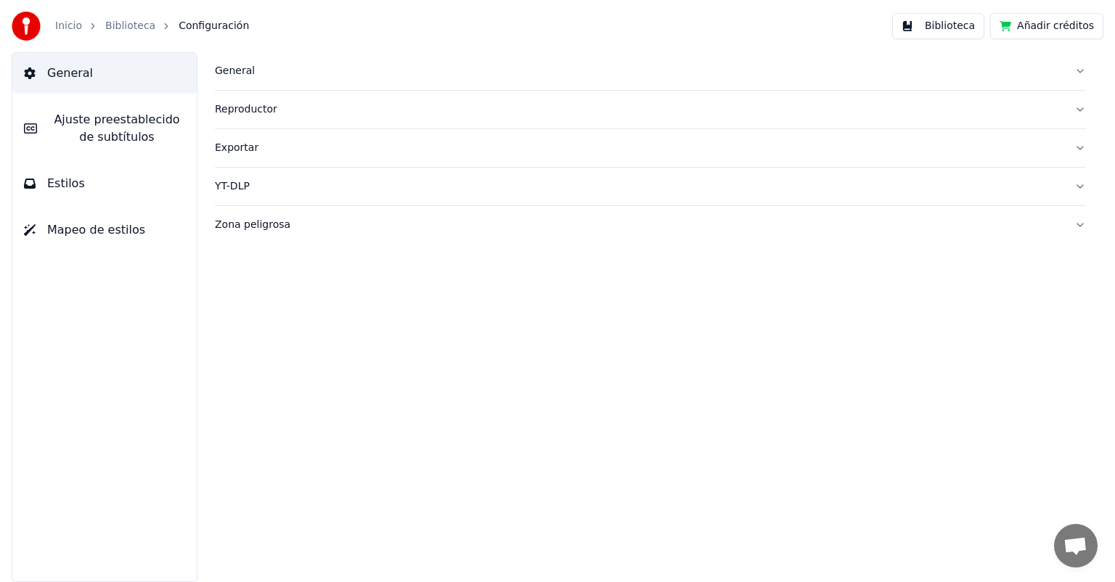
click at [55, 186] on span "Estilos" at bounding box center [66, 183] width 38 height 17
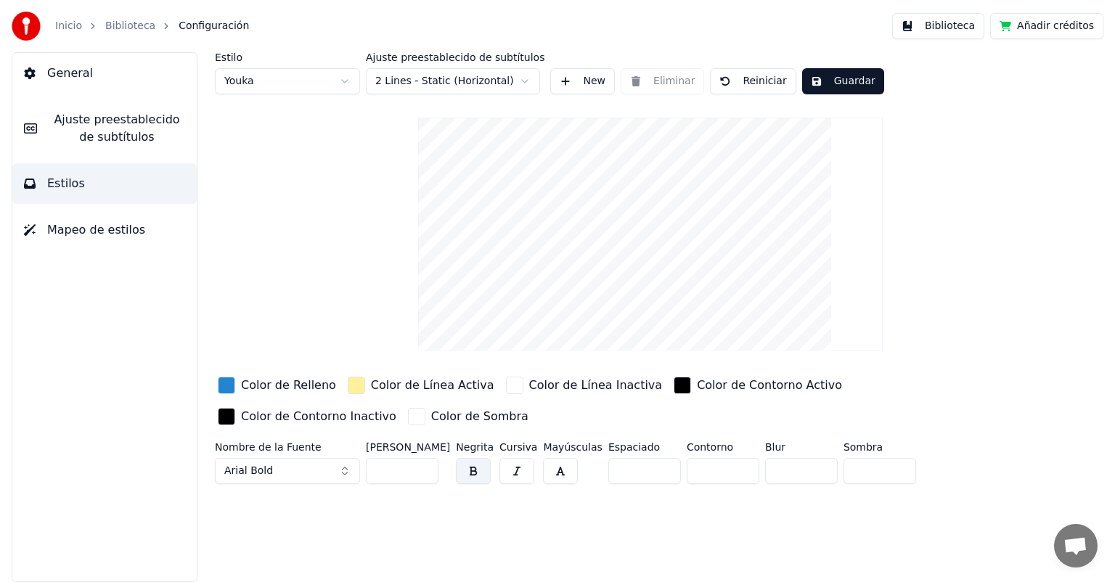
click at [557, 469] on button "button" at bounding box center [560, 471] width 35 height 26
click at [865, 83] on div "Estilo [PERSON_NAME] preestablecido de subtítulos 2 Lines - Static (Horizontal)…" at bounding box center [650, 73] width 871 height 42
click at [846, 83] on button "Guardar" at bounding box center [843, 81] width 82 height 26
click at [232, 383] on div "button" at bounding box center [226, 385] width 17 height 17
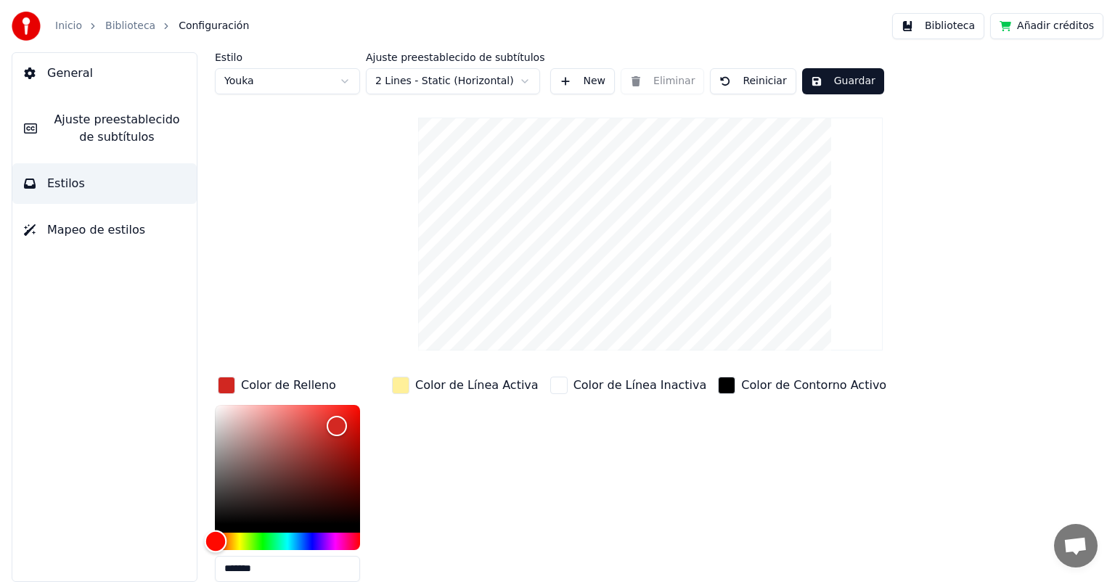
type input "*******"
drag, startPoint x: 216, startPoint y: 535, endPoint x: 206, endPoint y: 538, distance: 10.1
click at [215, 538] on div "Hue" at bounding box center [287, 541] width 145 height 17
click at [305, 260] on div "Estilo Youka Ajuste preestablecido de subtítulos 2 Lines - Static (Horizontal) …" at bounding box center [650, 368] width 871 height 632
click at [403, 383] on div "button" at bounding box center [400, 385] width 17 height 17
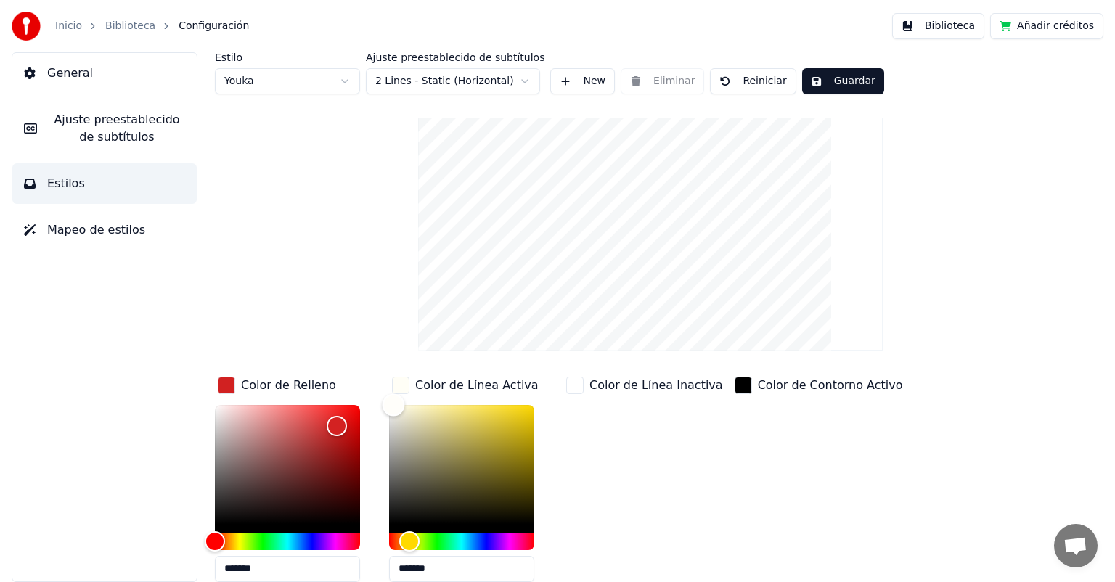
drag, startPoint x: 399, startPoint y: 412, endPoint x: 393, endPoint y: 388, distance: 24.6
click at [393, 388] on div "Color de Línea Activa *******" at bounding box center [473, 484] width 168 height 220
type input "*******"
click at [830, 72] on button "Guardar" at bounding box center [843, 81] width 82 height 26
click at [850, 82] on button "Guardar" at bounding box center [843, 81] width 82 height 26
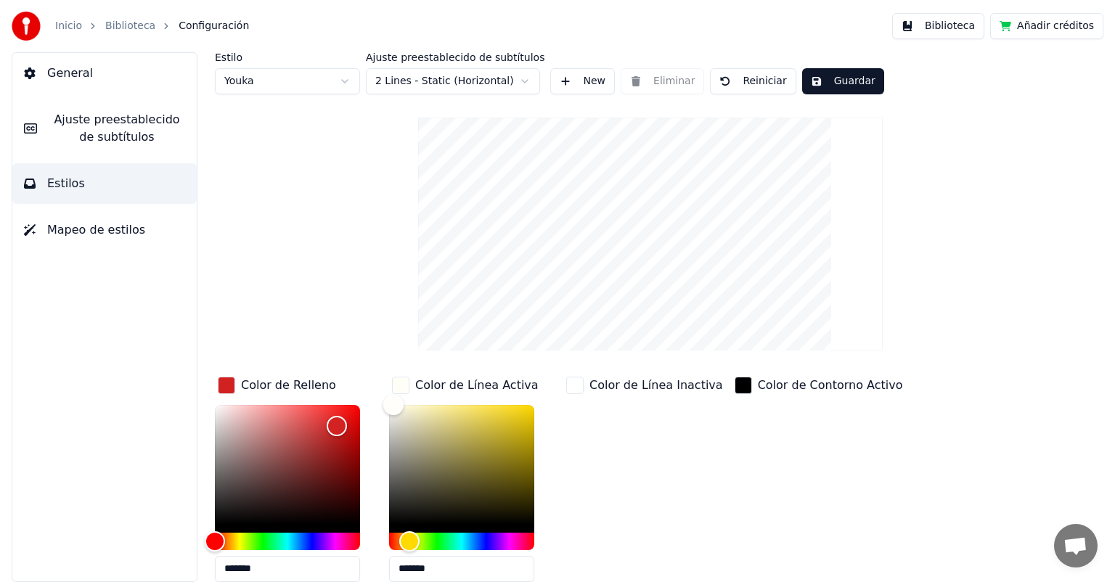
click at [134, 26] on link "Biblioteca" at bounding box center [130, 26] width 50 height 15
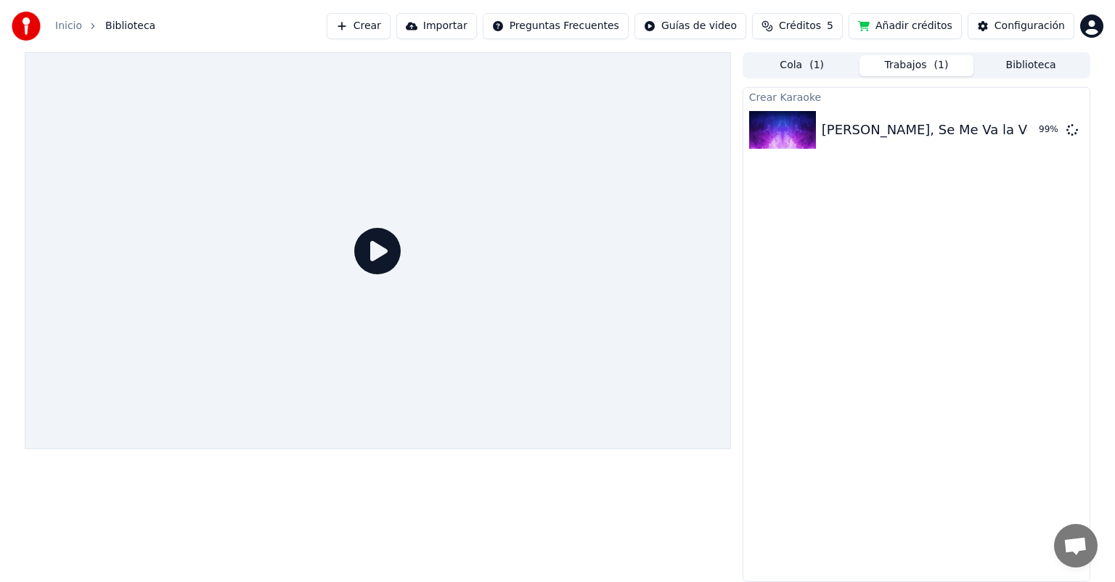
click at [370, 250] on icon at bounding box center [377, 251] width 46 height 46
click at [795, 136] on img at bounding box center [782, 130] width 67 height 38
click at [818, 55] on button "Cola ( 1 )" at bounding box center [802, 65] width 115 height 21
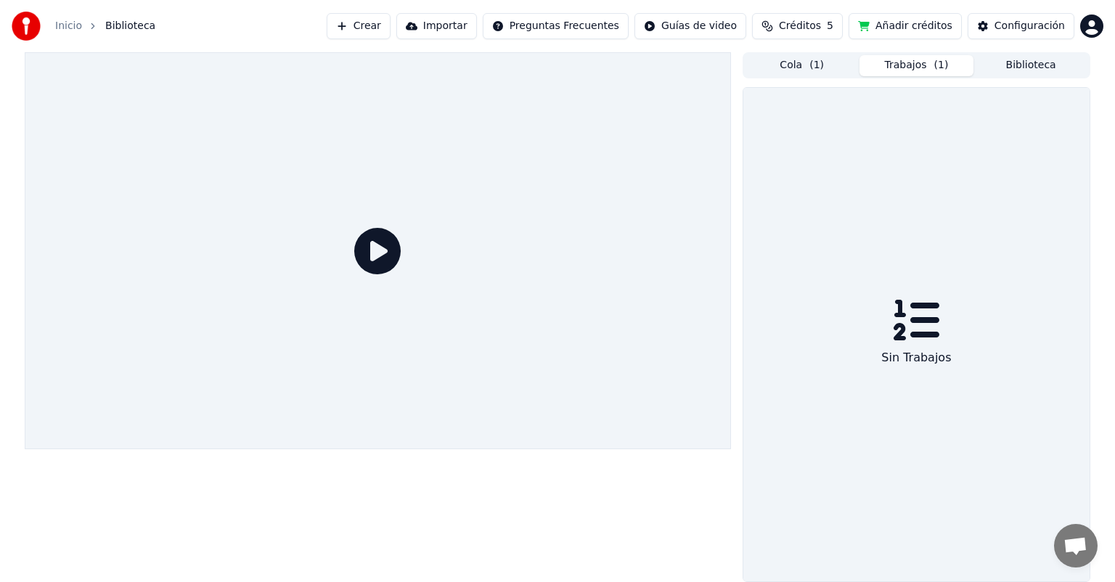
click at [902, 62] on button "Trabajos ( 1 )" at bounding box center [916, 65] width 115 height 21
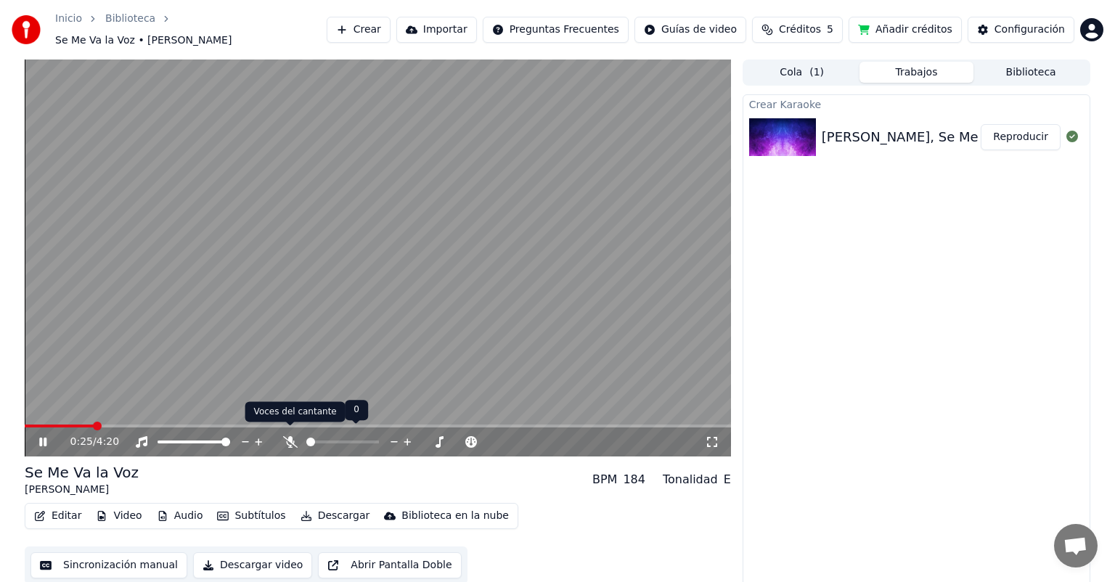
click at [284, 436] on icon at bounding box center [290, 442] width 15 height 12
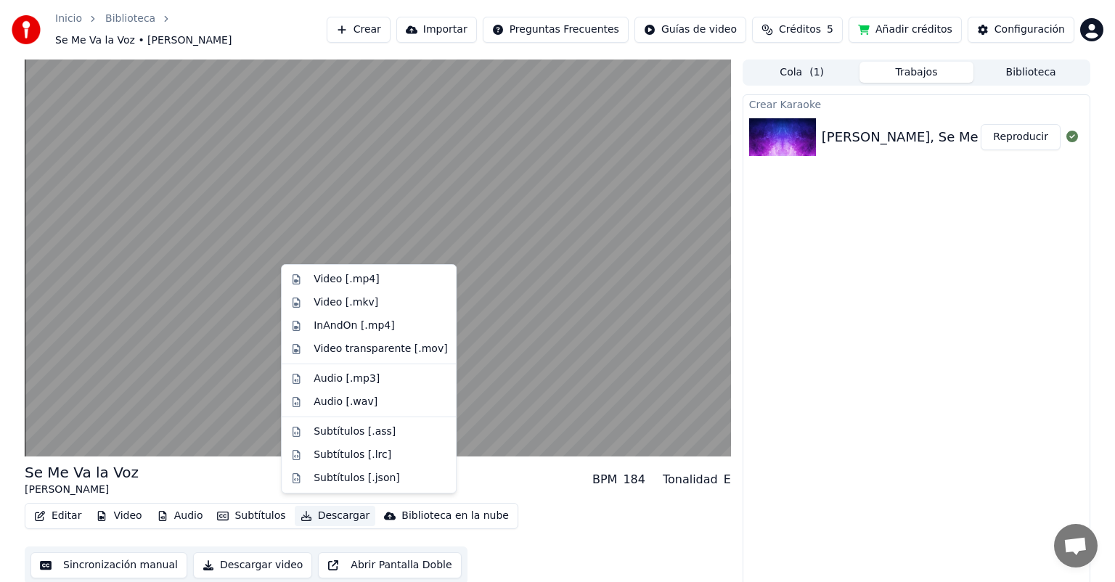
click at [325, 508] on button "Descargar" at bounding box center [335, 516] width 81 height 20
click at [353, 282] on div "Video [.mp4]" at bounding box center [345, 279] width 65 height 15
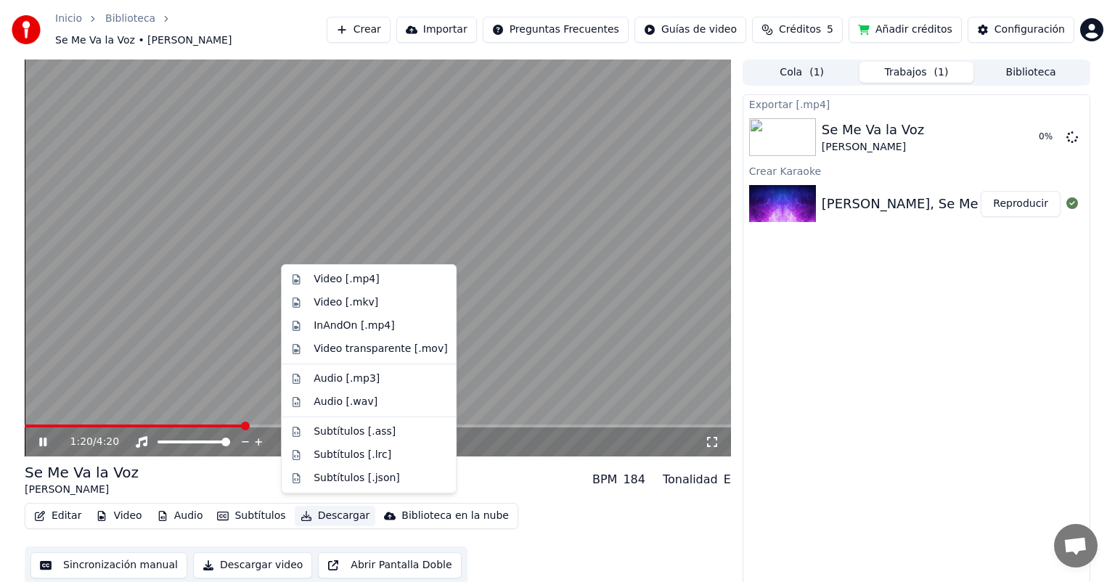
click at [309, 508] on button "Descargar" at bounding box center [335, 516] width 81 height 20
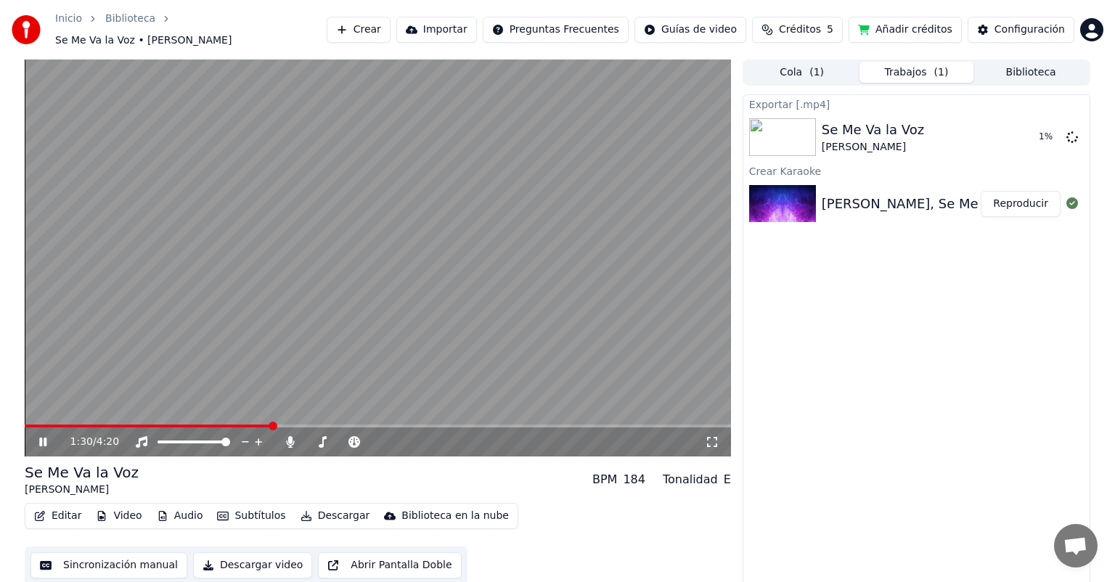
click at [899, 431] on div "Exportar [.mp4] Se Me Va la Voz [PERSON_NAME] 1 % Crear Karaoke [PERSON_NAME], …" at bounding box center [916, 341] width 348 height 495
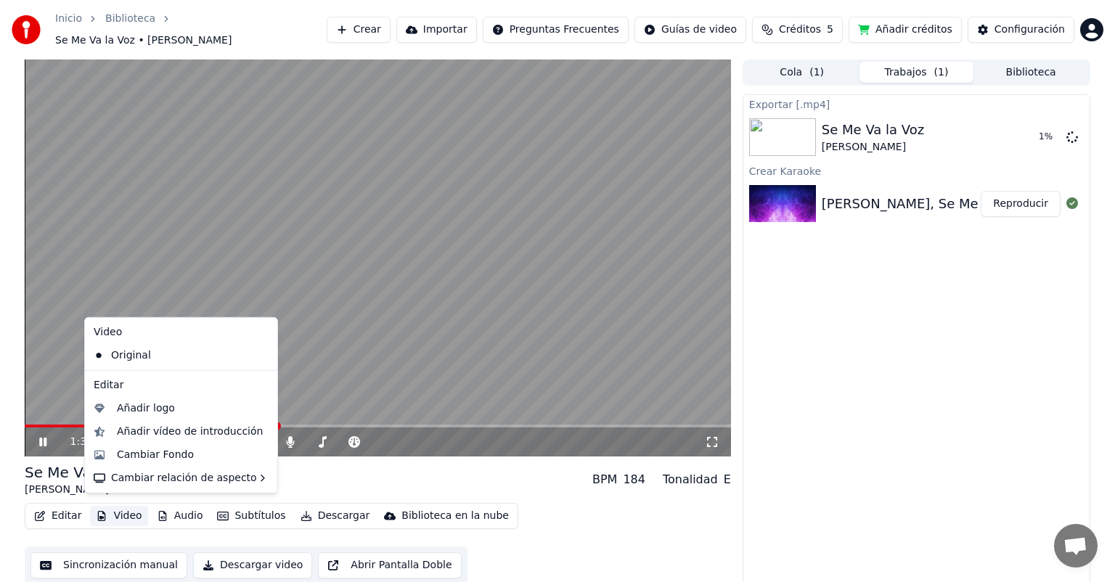
click at [118, 506] on button "Video" at bounding box center [118, 516] width 57 height 20
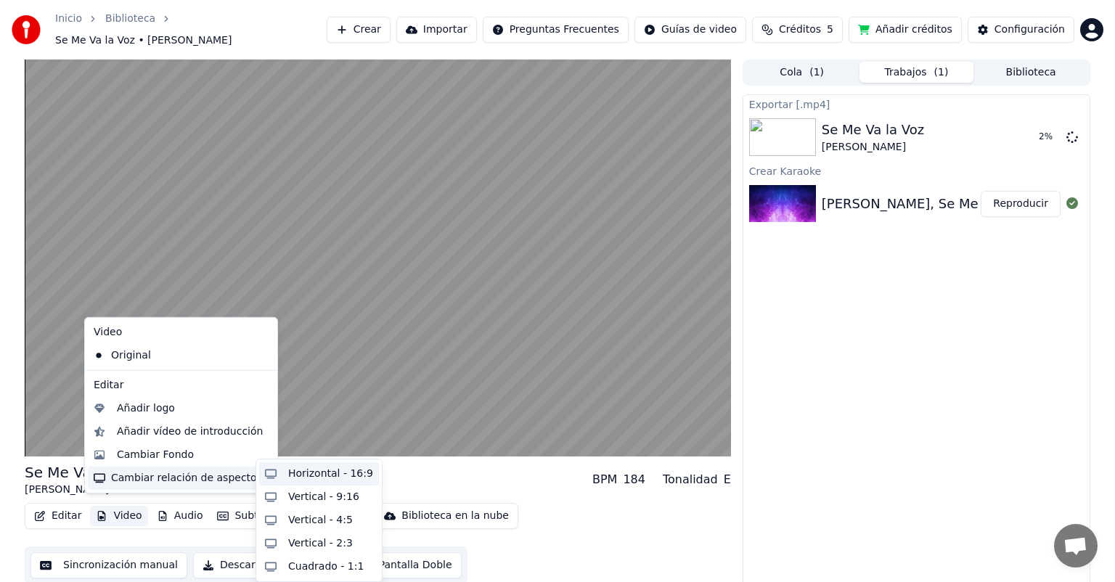
click at [324, 475] on div "Horizontal - 16:9" at bounding box center [330, 474] width 85 height 15
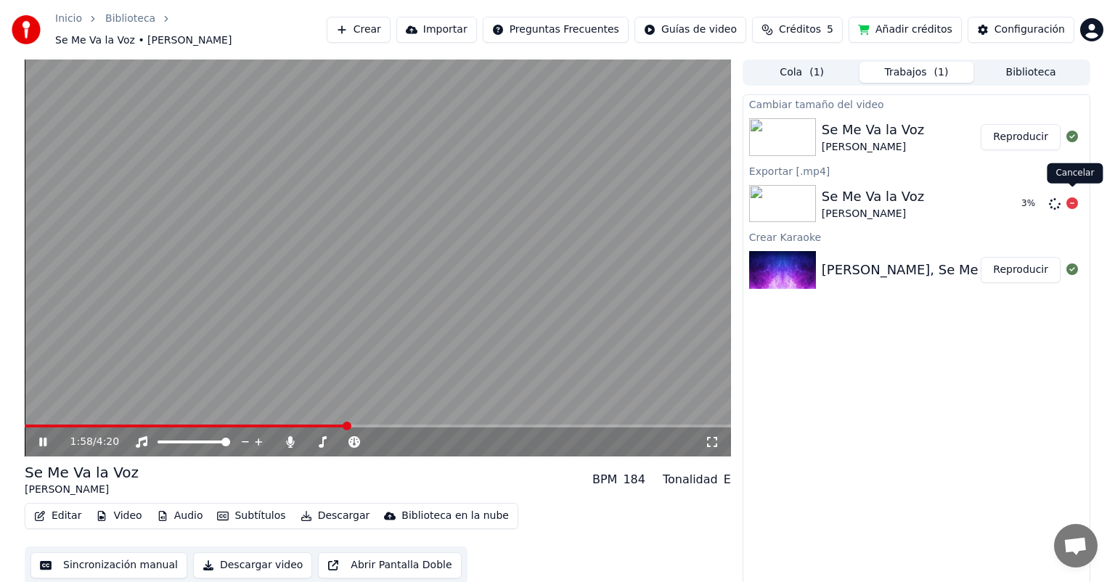
click at [1070, 197] on icon at bounding box center [1072, 203] width 12 height 12
click at [1071, 198] on icon at bounding box center [1072, 203] width 12 height 12
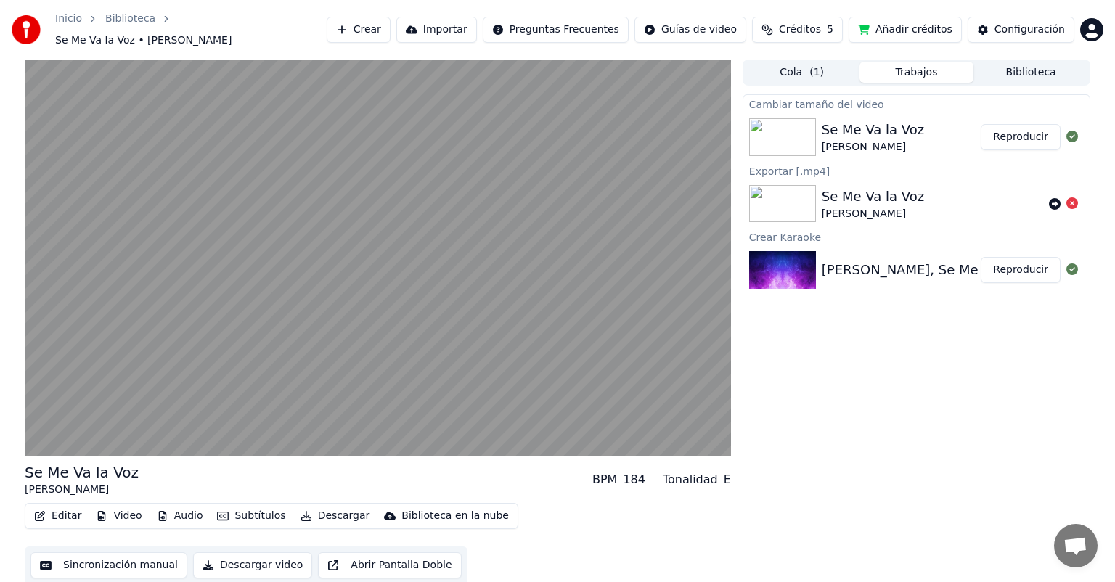
click at [232, 553] on button "Descargar video" at bounding box center [252, 565] width 119 height 26
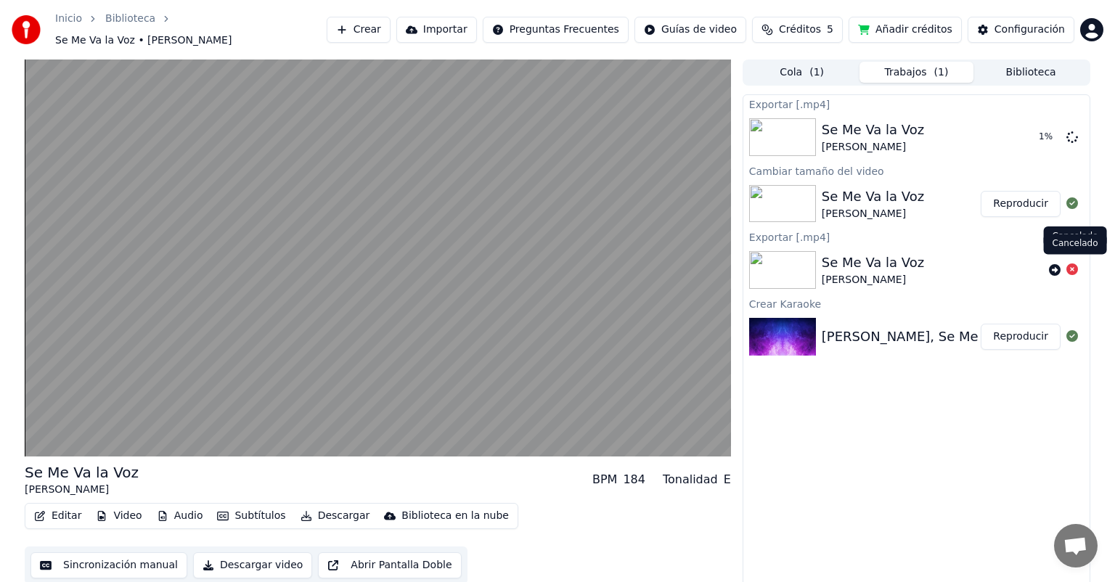
click at [1073, 264] on icon at bounding box center [1072, 269] width 12 height 12
click at [837, 194] on div "Se Me Va la Voz" at bounding box center [872, 196] width 102 height 20
click at [788, 193] on img at bounding box center [782, 204] width 67 height 38
click at [1025, 197] on button "Reproducir" at bounding box center [1020, 204] width 80 height 26
click at [1025, 25] on div "Configuración" at bounding box center [1029, 29] width 70 height 15
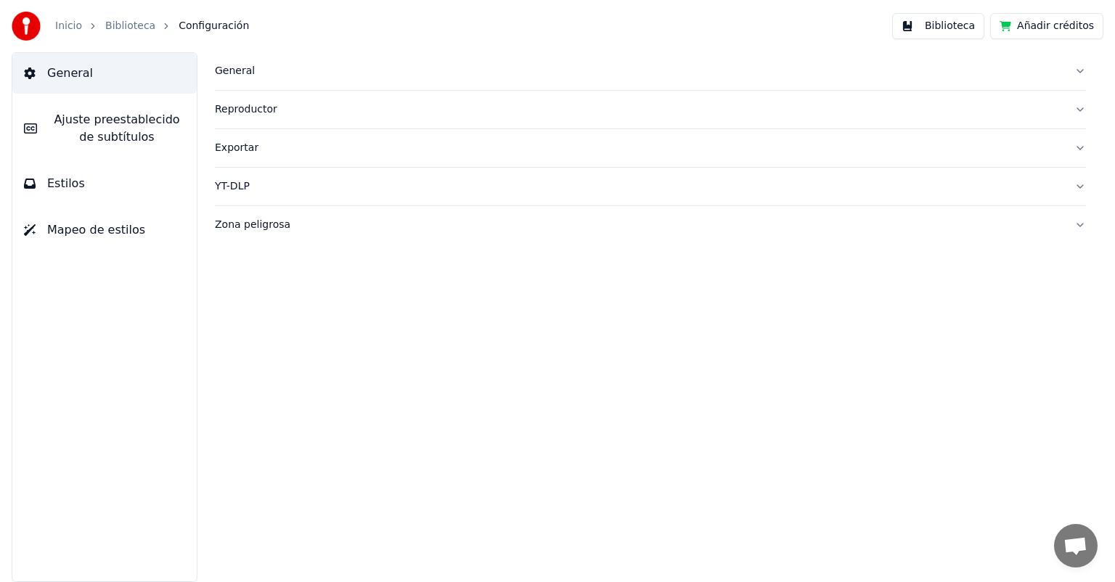
click at [229, 152] on div "Exportar" at bounding box center [639, 148] width 848 height 15
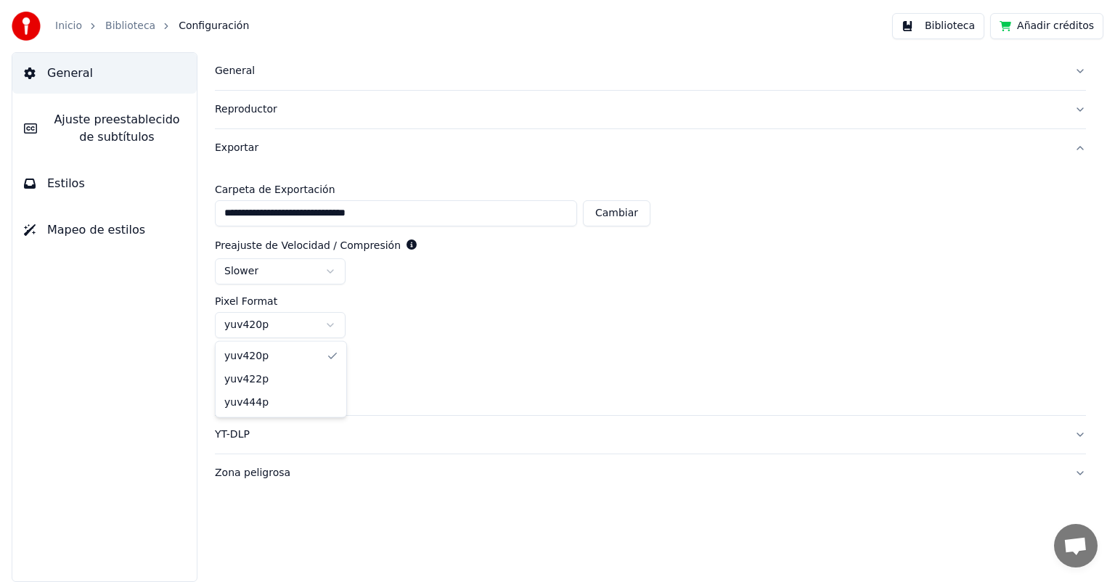
click at [257, 332] on html "**********" at bounding box center [557, 291] width 1115 height 582
click at [319, 381] on input "**" at bounding box center [273, 379] width 116 height 26
click at [319, 372] on input "**" at bounding box center [273, 379] width 116 height 26
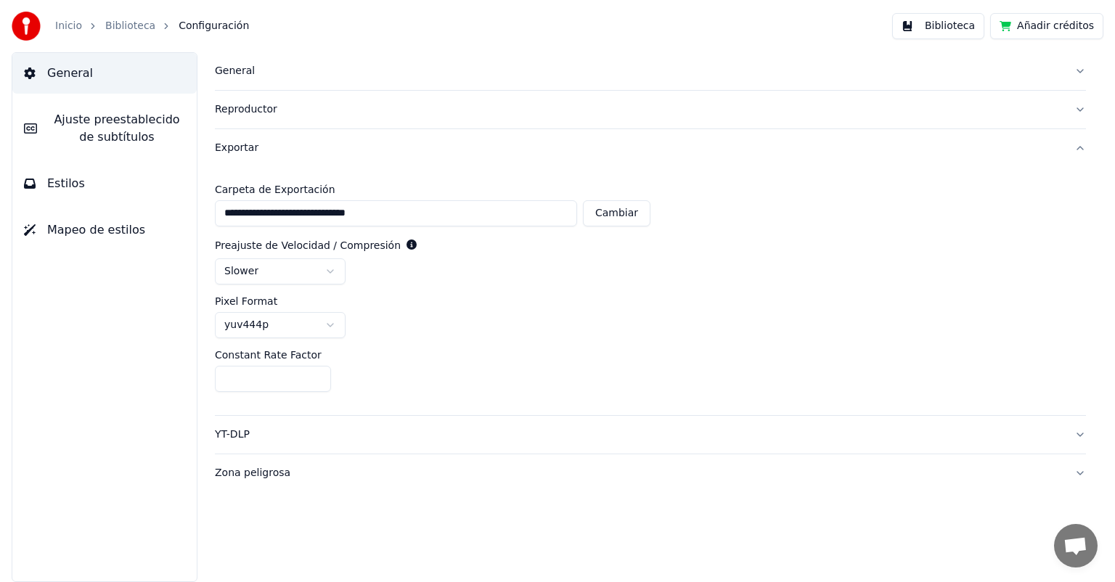
type input "**"
click at [319, 372] on input "**" at bounding box center [273, 379] width 116 height 26
click at [184, 370] on div "General [PERSON_NAME] preestablecido de subtítulos Estilos Mapeo de estilos" at bounding box center [105, 317] width 186 height 530
click at [273, 479] on div "Zona peligrosa" at bounding box center [639, 473] width 848 height 15
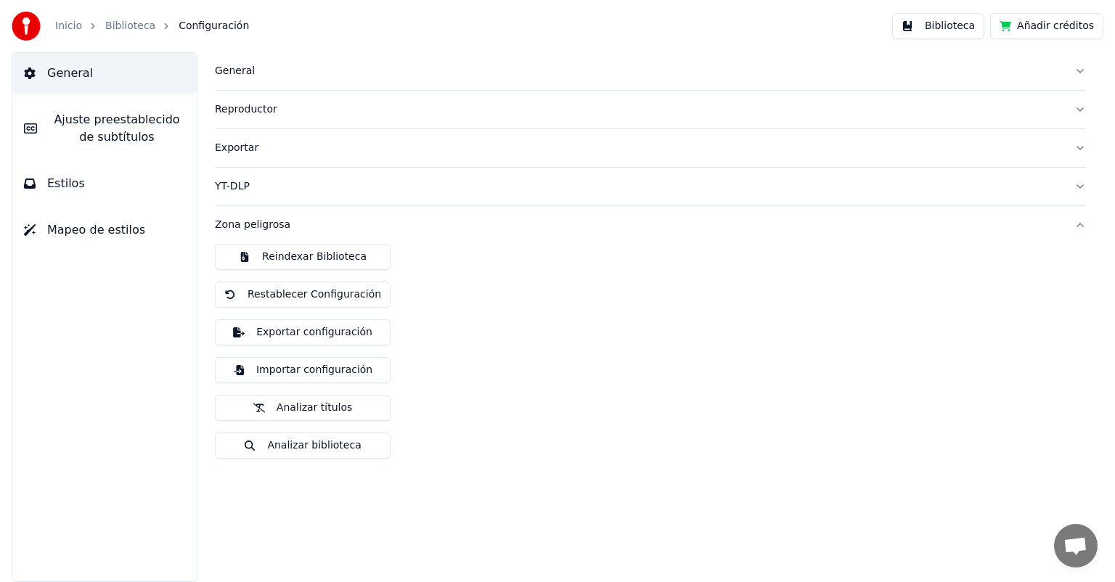
click at [231, 187] on div "YT-DLP" at bounding box center [639, 186] width 848 height 15
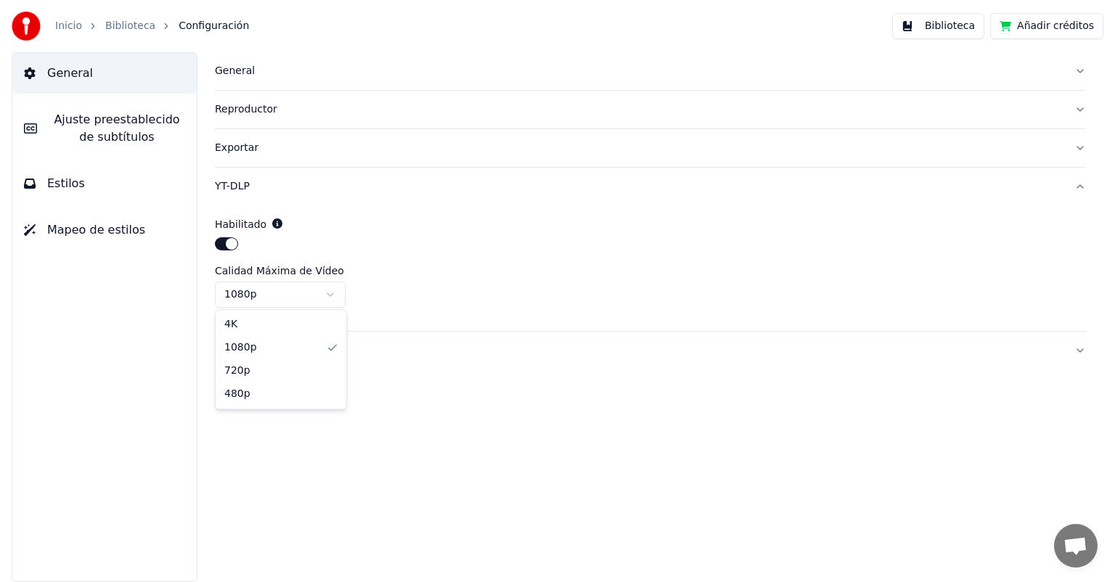
click at [280, 298] on html "Inicio Biblioteca Configuración Biblioteca Añadir créditos General [PERSON_NAME…" at bounding box center [557, 291] width 1115 height 582
click at [118, 19] on link "Biblioteca" at bounding box center [130, 26] width 50 height 15
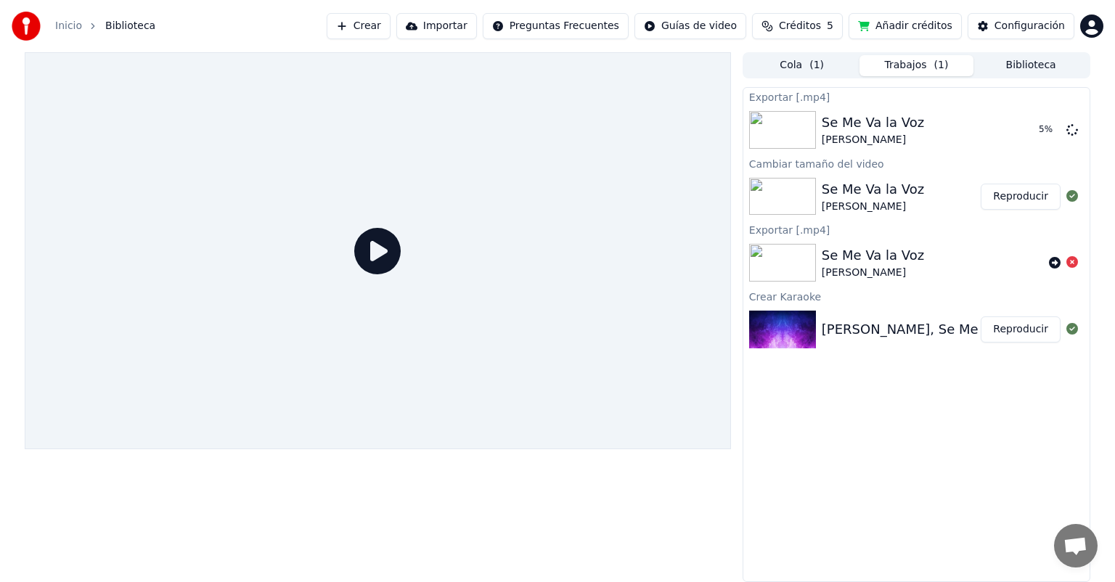
click at [901, 347] on div "[PERSON_NAME], Se Me Va la Voz, Festival [PERSON_NAME] del [DATE] HD 1080p - FE…" at bounding box center [916, 329] width 346 height 49
click at [777, 335] on img at bounding box center [782, 330] width 67 height 38
click at [371, 250] on icon at bounding box center [377, 251] width 46 height 46
click at [29, 296] on div at bounding box center [378, 250] width 706 height 397
